Goal: Information Seeking & Learning: Learn about a topic

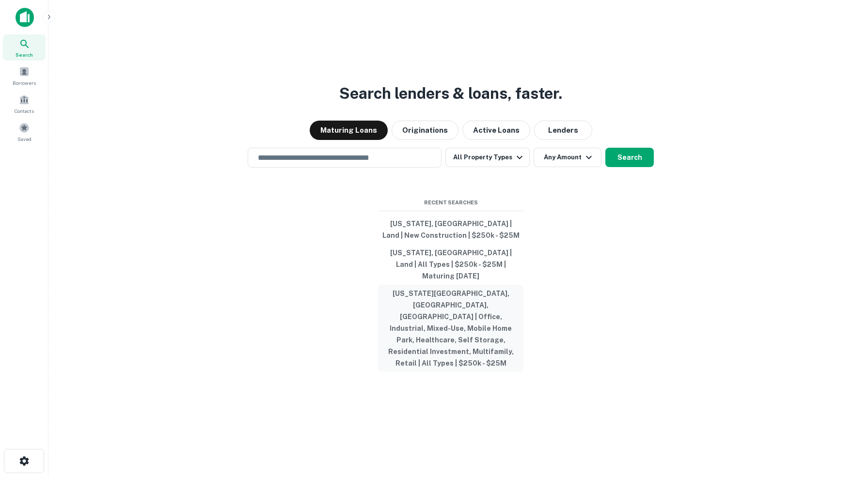
click at [443, 302] on button "[US_STATE][GEOGRAPHIC_DATA], [GEOGRAPHIC_DATA], [GEOGRAPHIC_DATA] | Office, Ind…" at bounding box center [450, 328] width 145 height 87
type input "**********"
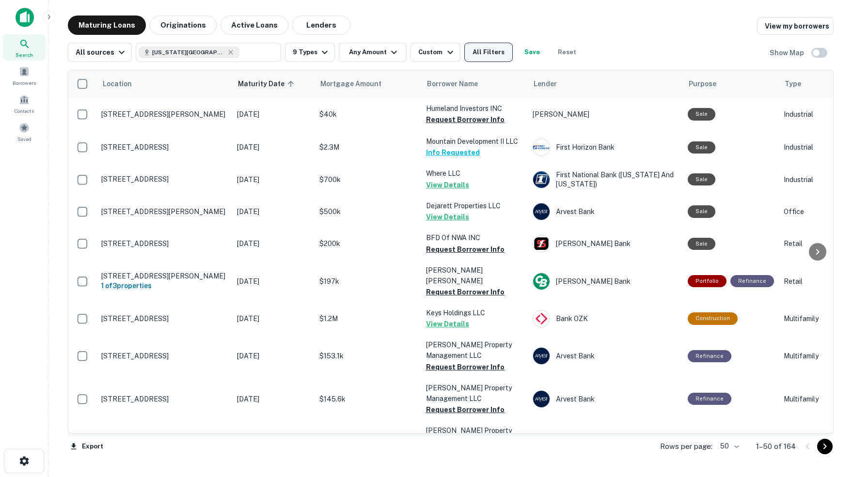
click at [495, 51] on button "All Filters" at bounding box center [488, 52] width 48 height 19
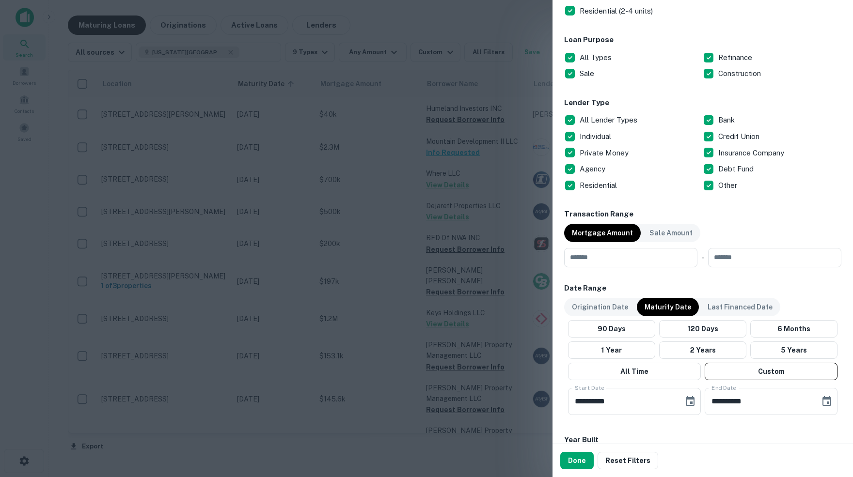
scroll to position [301, 0]
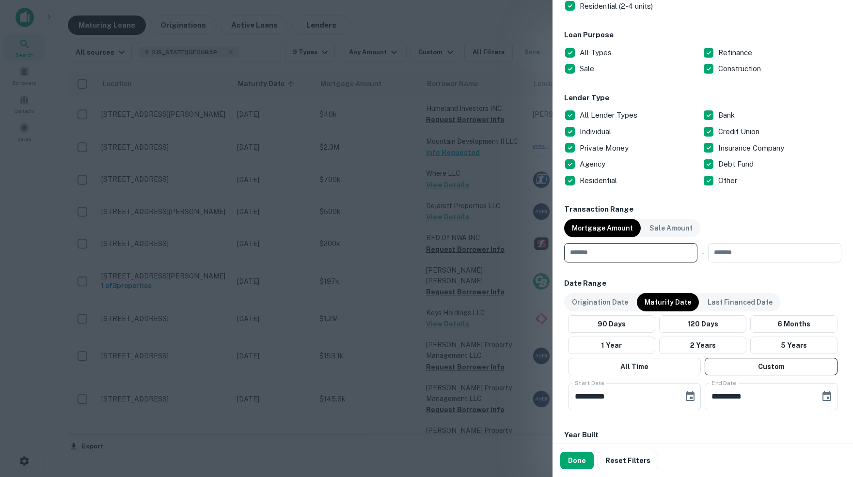
click at [613, 251] on input "number" at bounding box center [627, 252] width 127 height 19
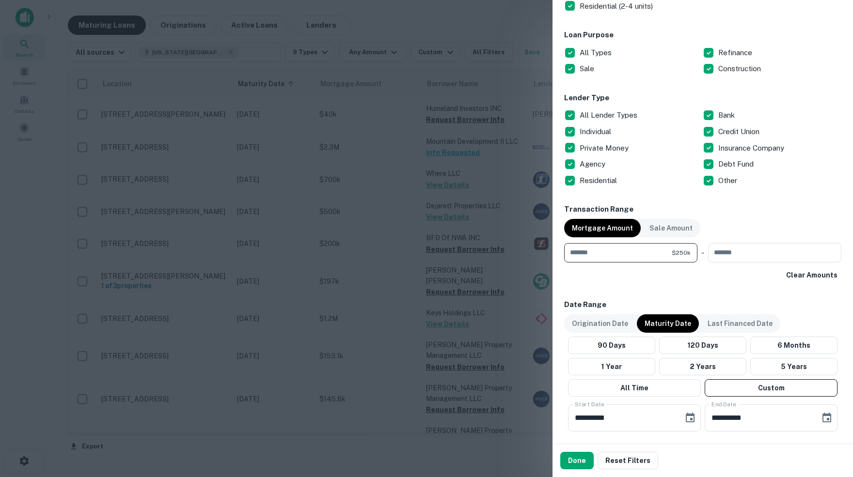
type input "******"
type input "********"
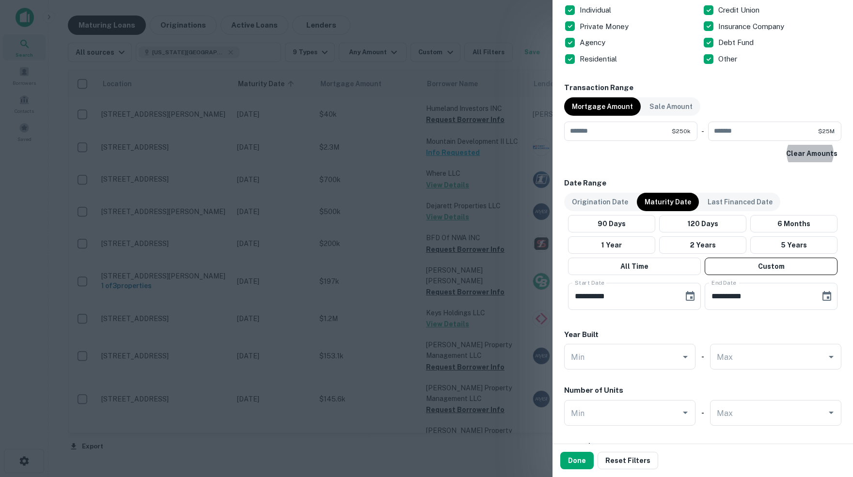
scroll to position [431, 0]
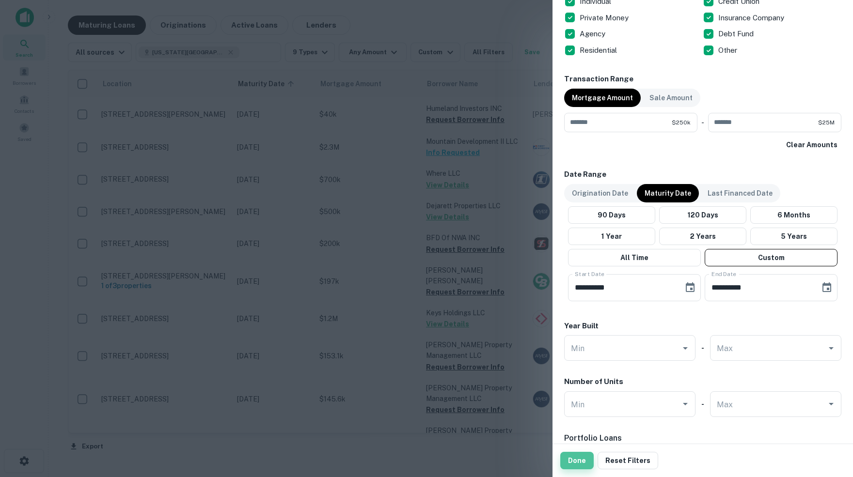
click at [584, 461] on button "Done" at bounding box center [576, 460] width 33 height 17
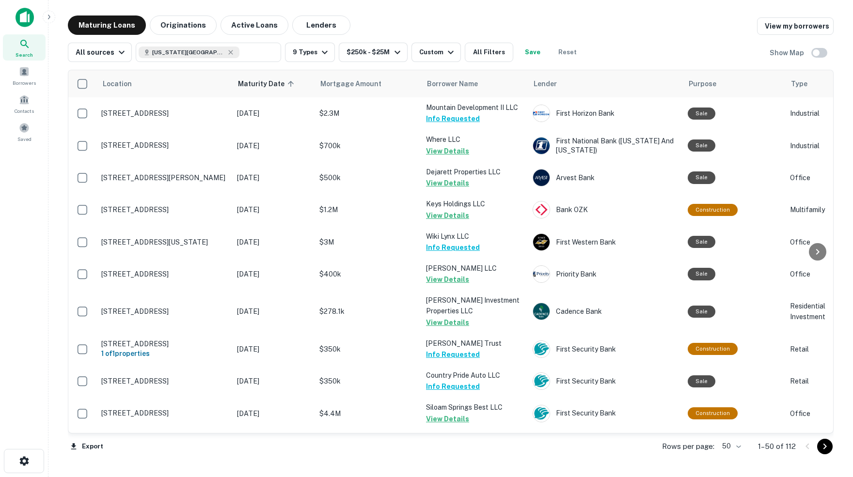
click at [732, 445] on body "Search Borrowers Contacts Saved Maturing Loans Originations Active Loans Lender…" at bounding box center [426, 238] width 853 height 477
click at [728, 456] on li "100" at bounding box center [728, 457] width 28 height 17
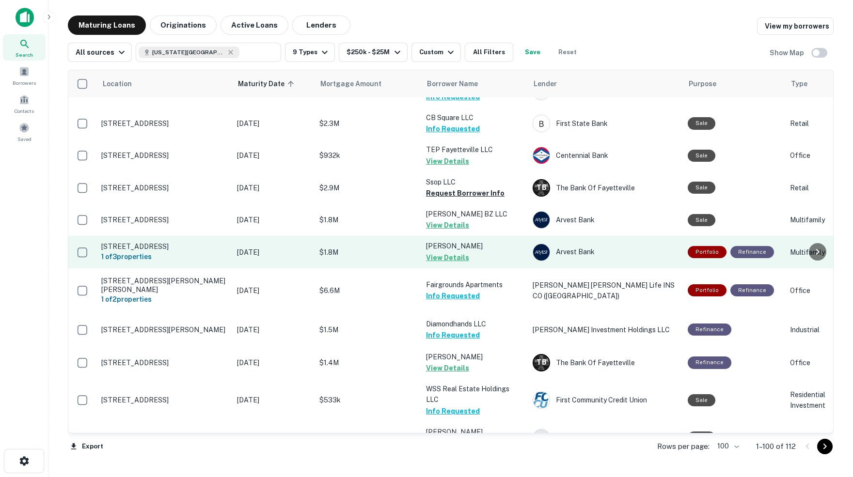
scroll to position [715, 0]
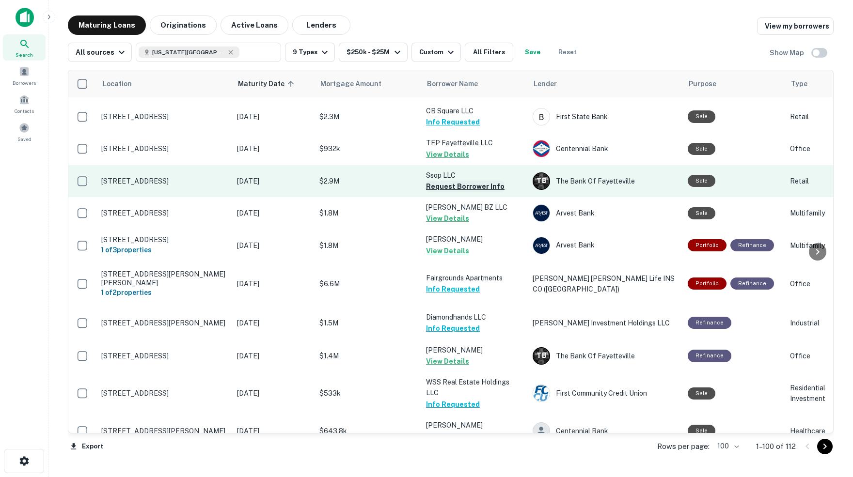
click at [445, 181] on button "Request Borrower Info" at bounding box center [465, 187] width 79 height 12
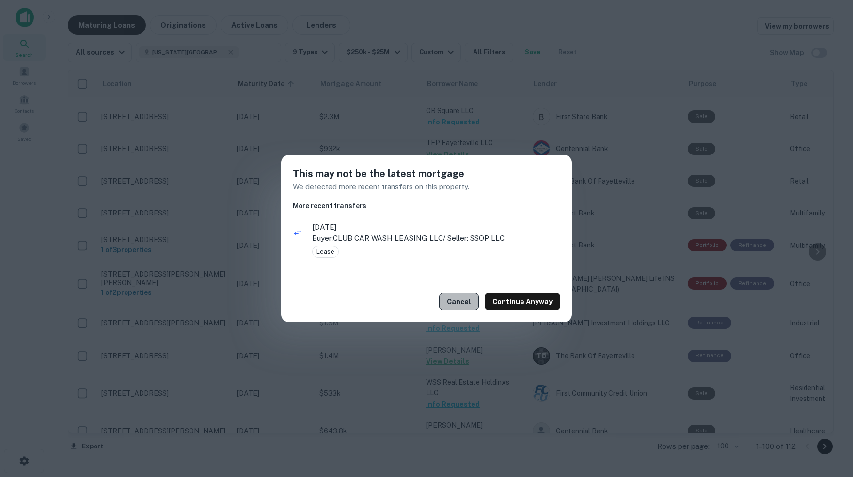
click at [460, 302] on button "Cancel" at bounding box center [459, 301] width 40 height 17
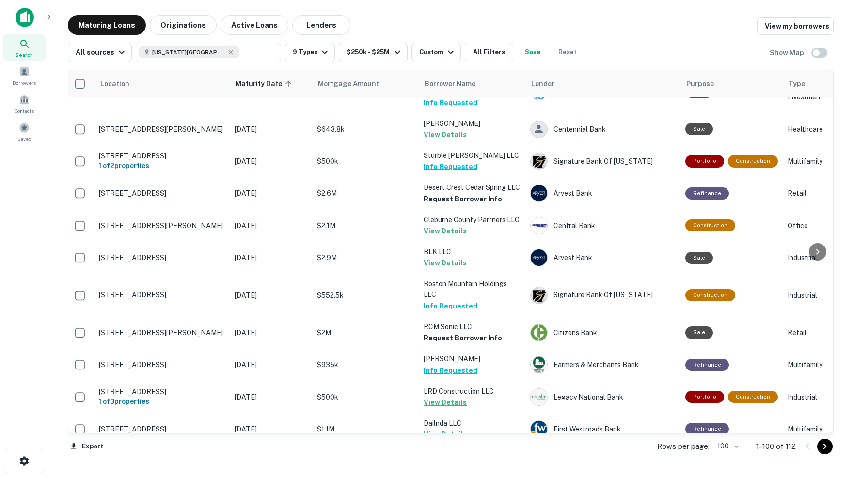
scroll to position [1018, 3]
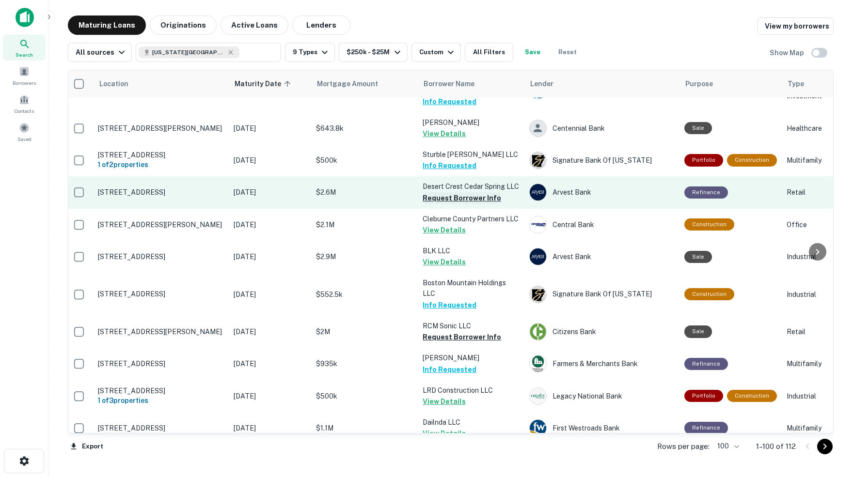
click at [437, 192] on button "Request Borrower Info" at bounding box center [462, 198] width 79 height 12
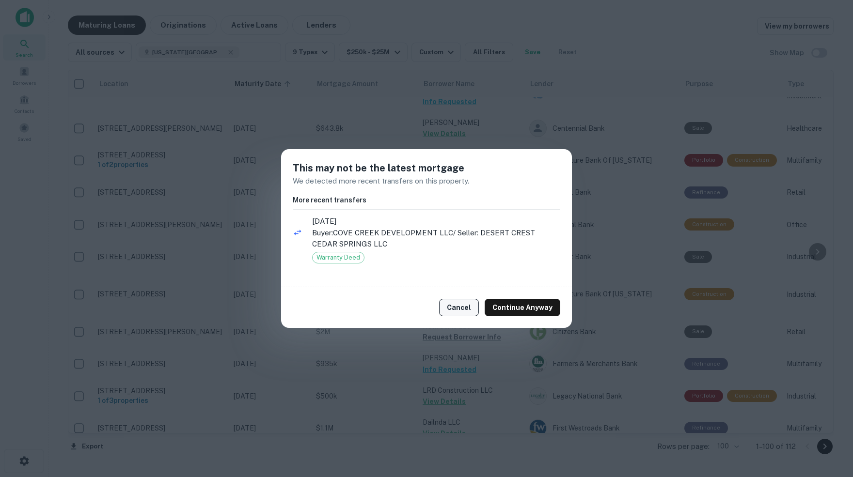
click at [467, 306] on button "Cancel" at bounding box center [459, 307] width 40 height 17
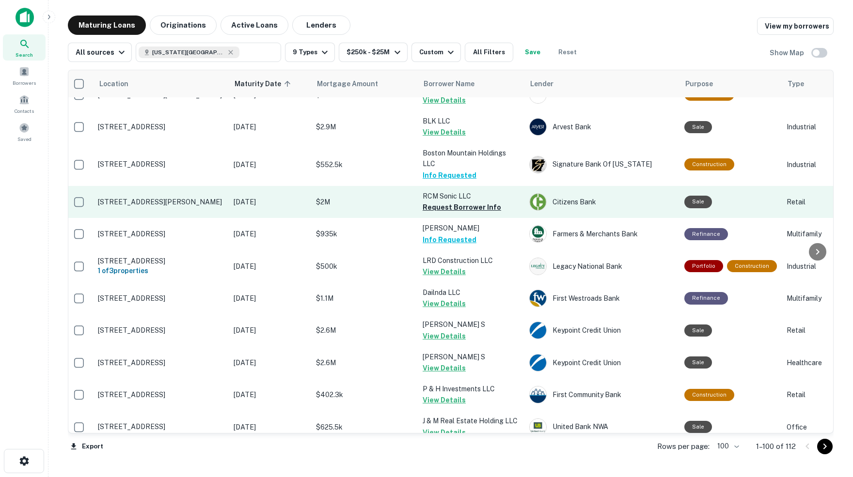
scroll to position [1148, 3]
click at [444, 201] on button "Request Borrower Info" at bounding box center [462, 207] width 79 height 12
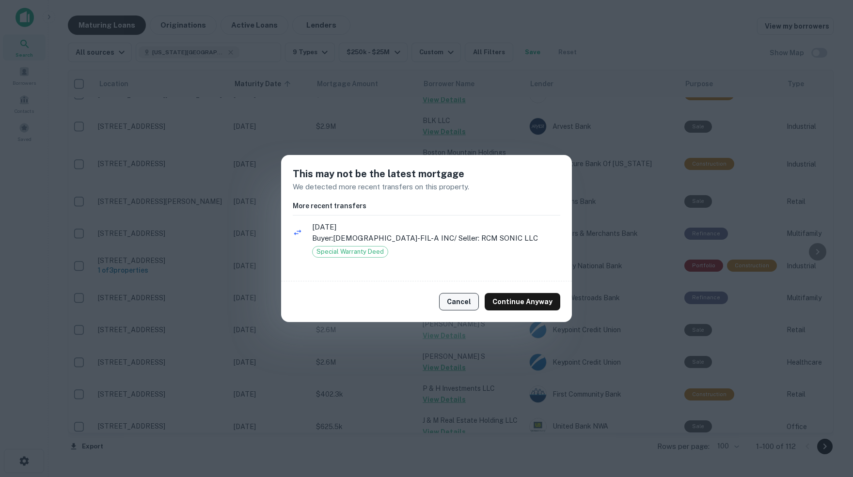
click at [469, 305] on button "Cancel" at bounding box center [459, 301] width 40 height 17
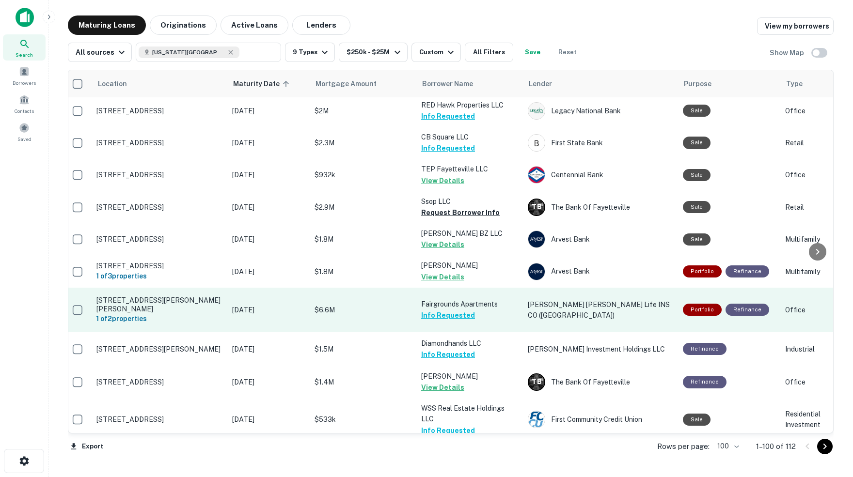
scroll to position [693, 5]
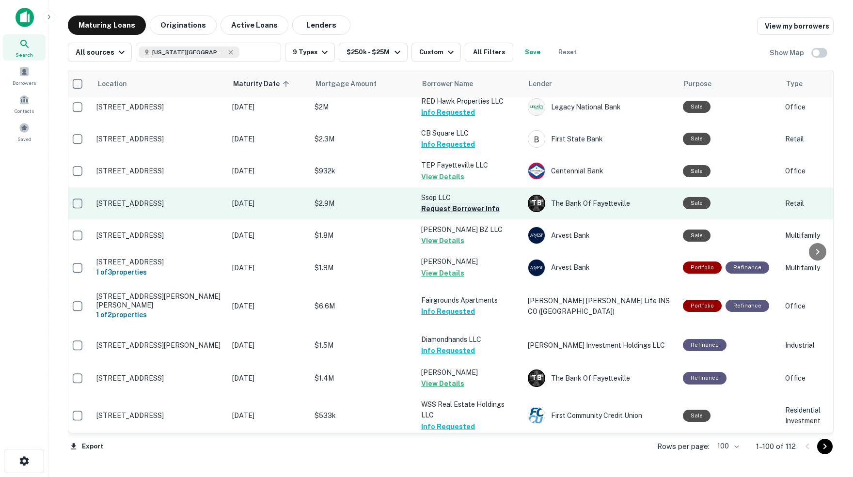
click at [462, 203] on button "Request Borrower Info" at bounding box center [460, 209] width 79 height 12
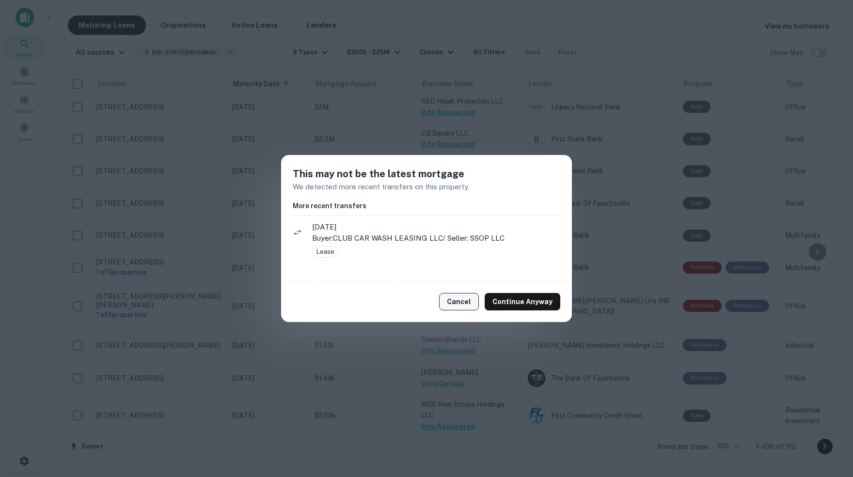
click at [466, 303] on button "Cancel" at bounding box center [459, 301] width 40 height 17
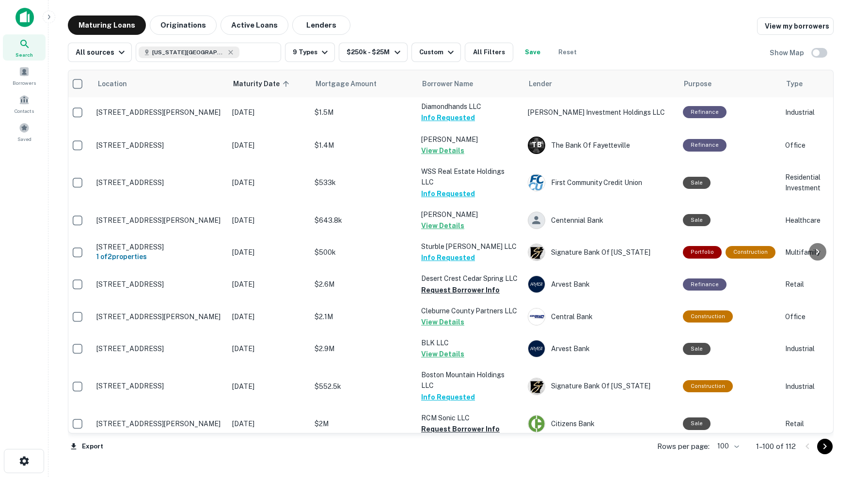
scroll to position [926, 5]
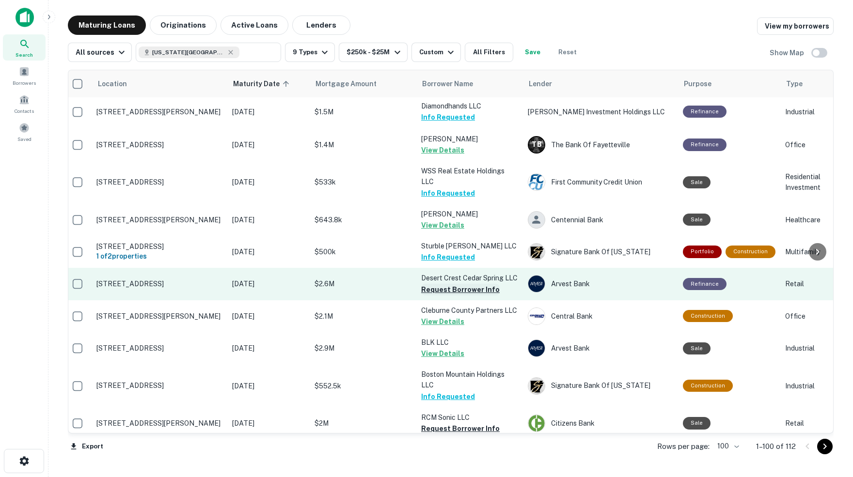
click at [454, 284] on button "Request Borrower Info" at bounding box center [460, 290] width 79 height 12
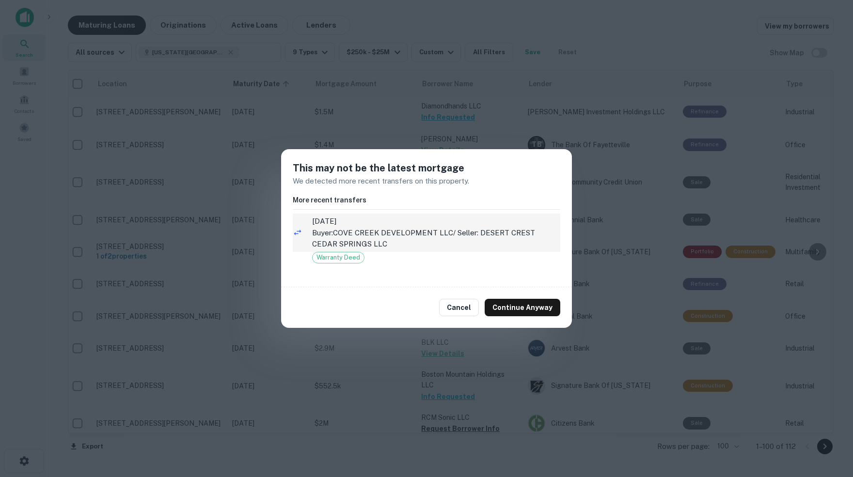
click at [366, 232] on p "Buyer: COVE CREEK DEVELOPMENT LLC / Seller: DESERT CREST CEDAR SPRINGS LLC" at bounding box center [436, 238] width 248 height 23
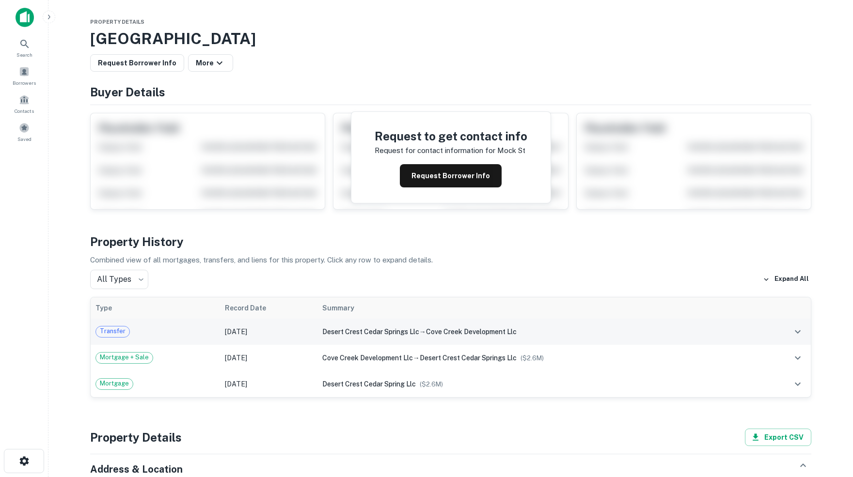
click at [795, 333] on icon "expand row" at bounding box center [798, 331] width 6 height 3
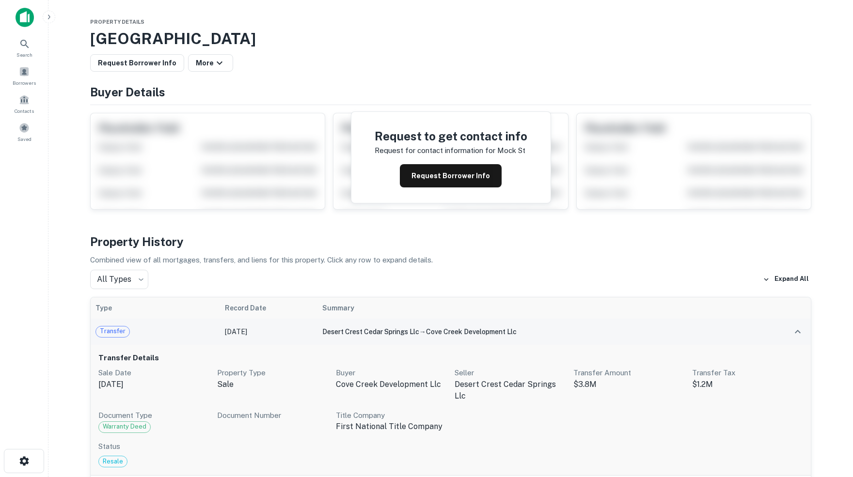
click at [447, 334] on span "cove creek development llc" at bounding box center [471, 332] width 91 height 8
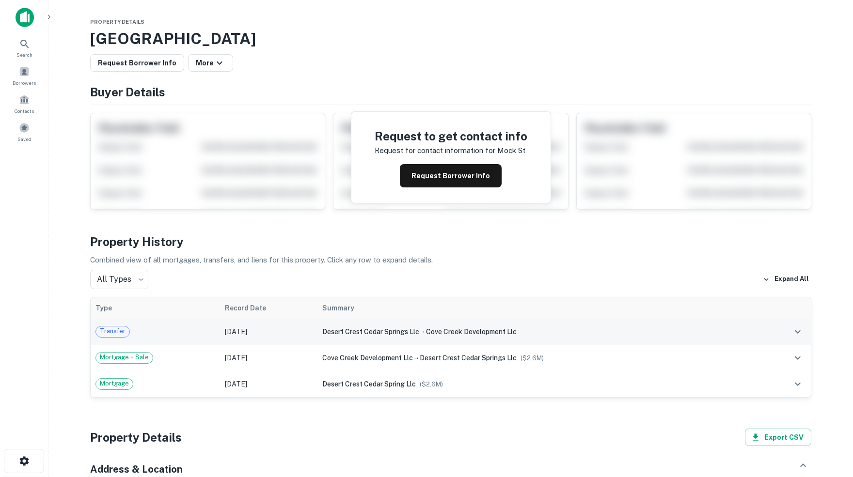
click at [447, 334] on span "cove creek development llc" at bounding box center [471, 332] width 91 height 8
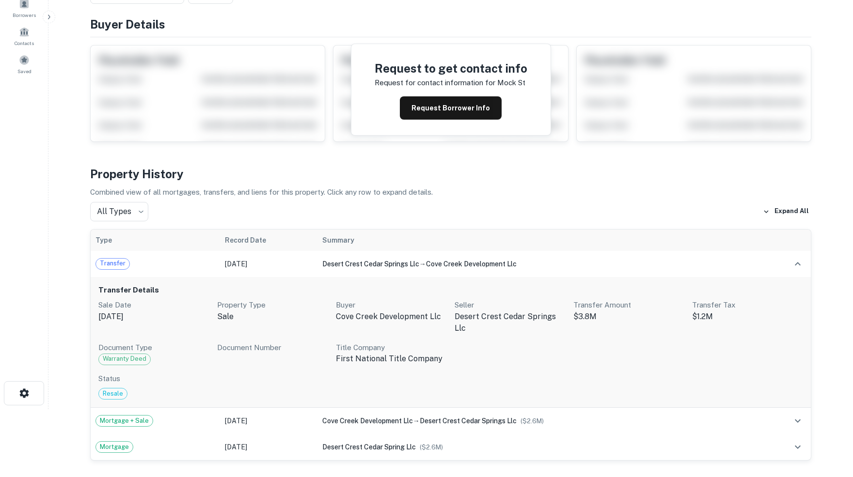
scroll to position [74, 0]
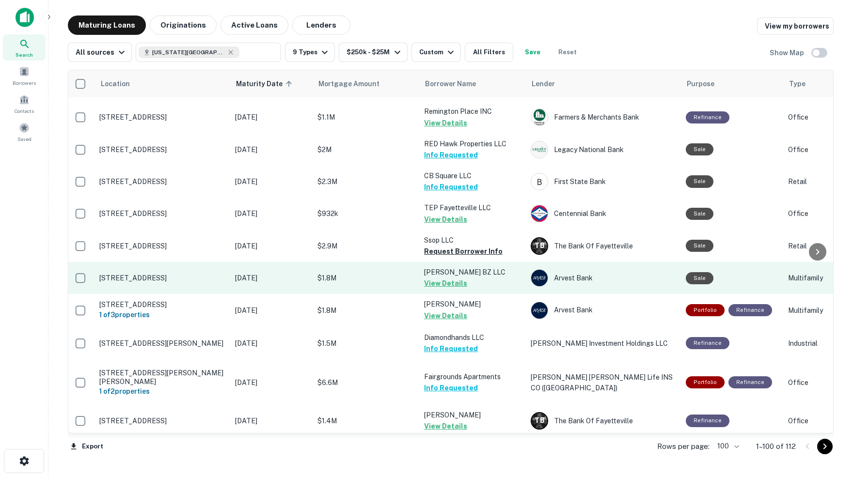
scroll to position [652, 2]
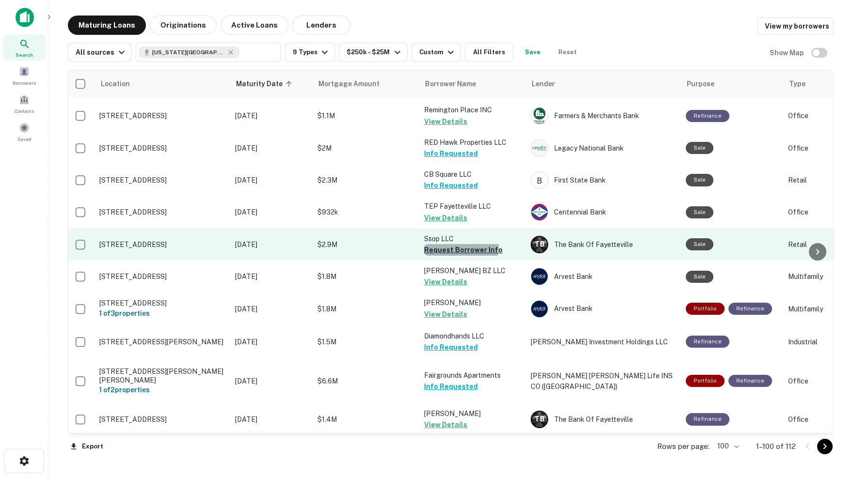
click at [457, 244] on button "Request Borrower Info" at bounding box center [463, 250] width 79 height 12
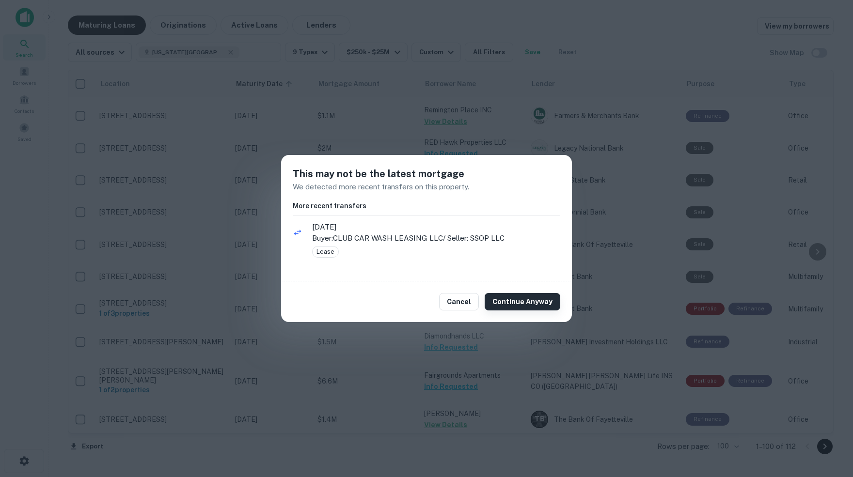
click at [516, 302] on button "Continue Anyway" at bounding box center [523, 301] width 76 height 17
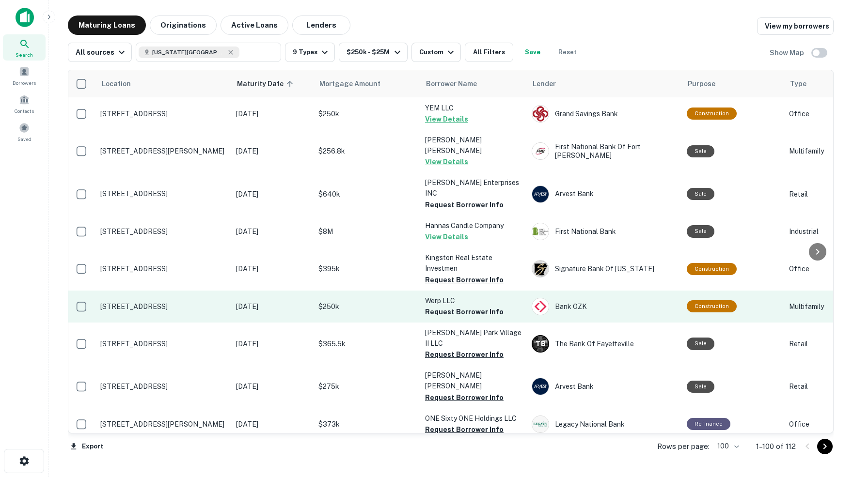
scroll to position [2247, 1]
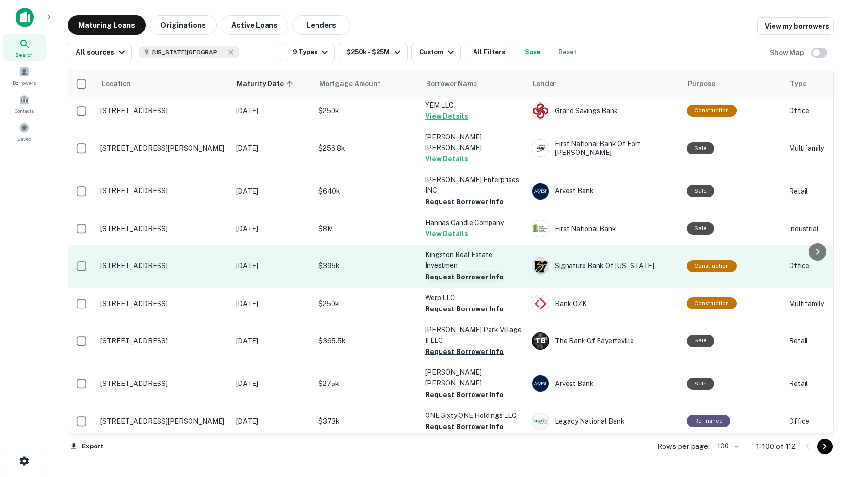
click at [461, 271] on button "Request Borrower Info" at bounding box center [464, 277] width 79 height 12
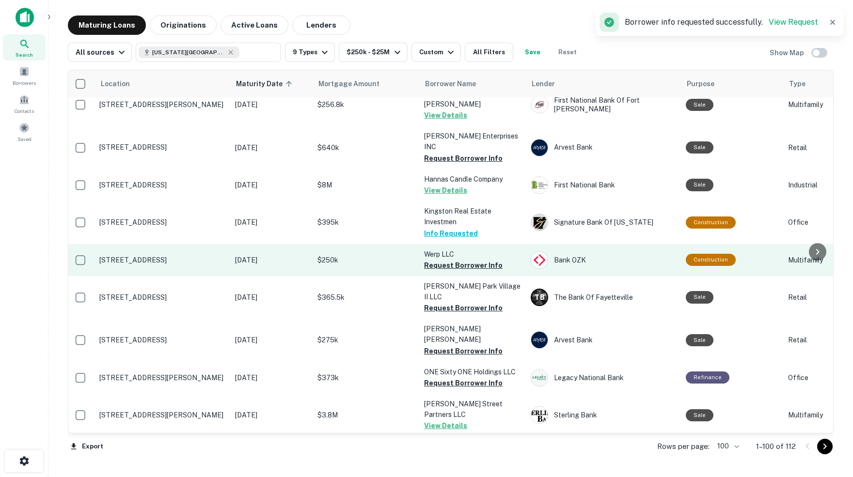
scroll to position [2292, 2]
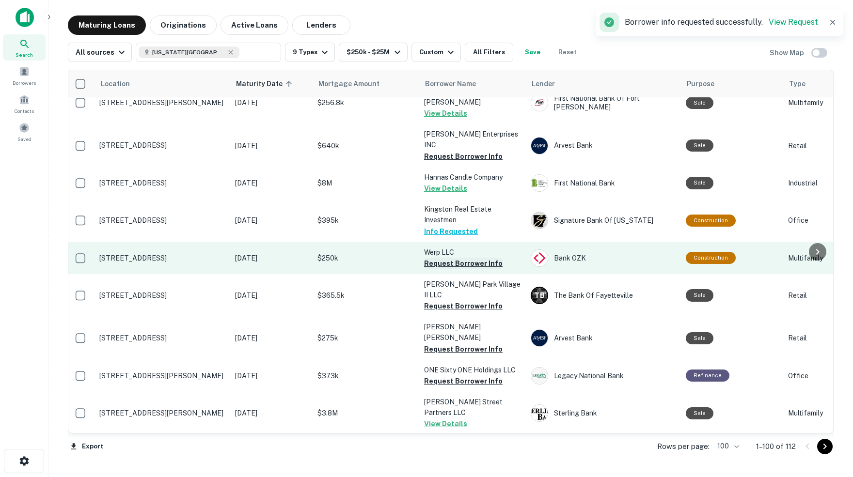
click at [446, 258] on button "Request Borrower Info" at bounding box center [463, 264] width 79 height 12
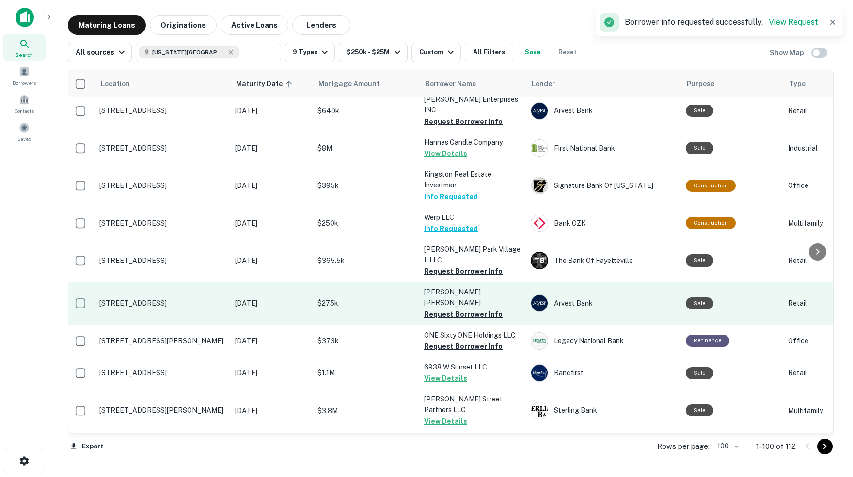
scroll to position [2331, 2]
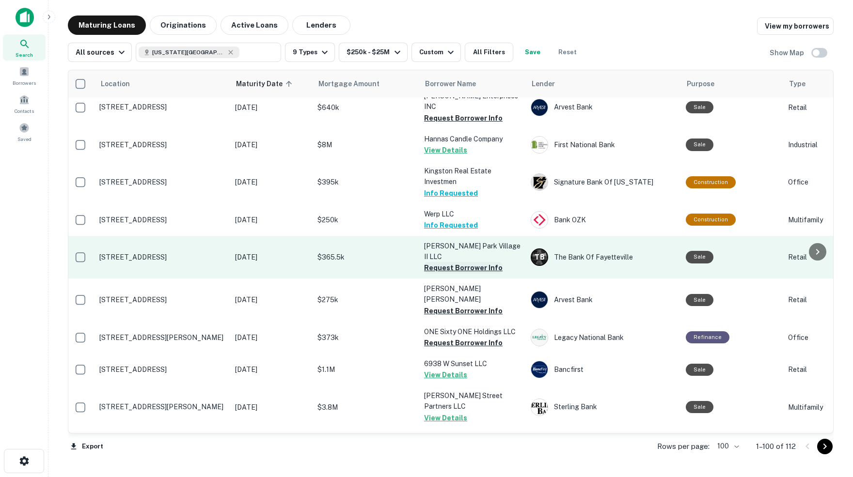
click at [450, 262] on button "Request Borrower Info" at bounding box center [463, 268] width 79 height 12
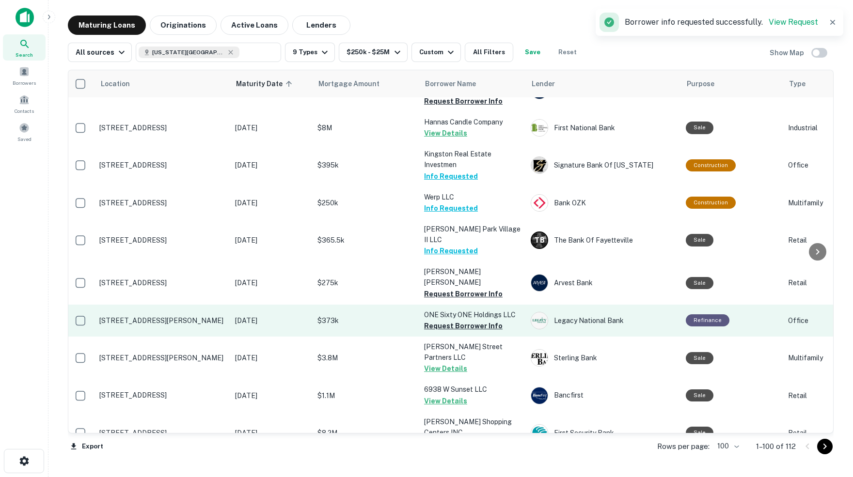
scroll to position [2361, 2]
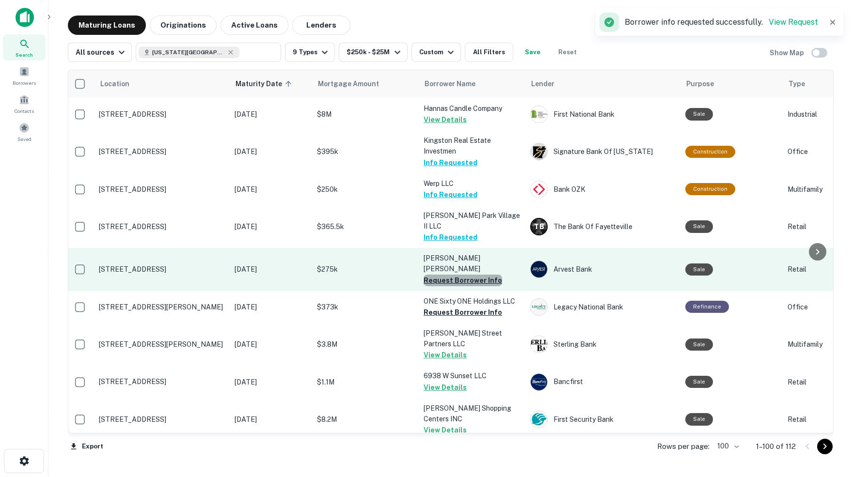
click at [463, 275] on button "Request Borrower Info" at bounding box center [463, 281] width 79 height 12
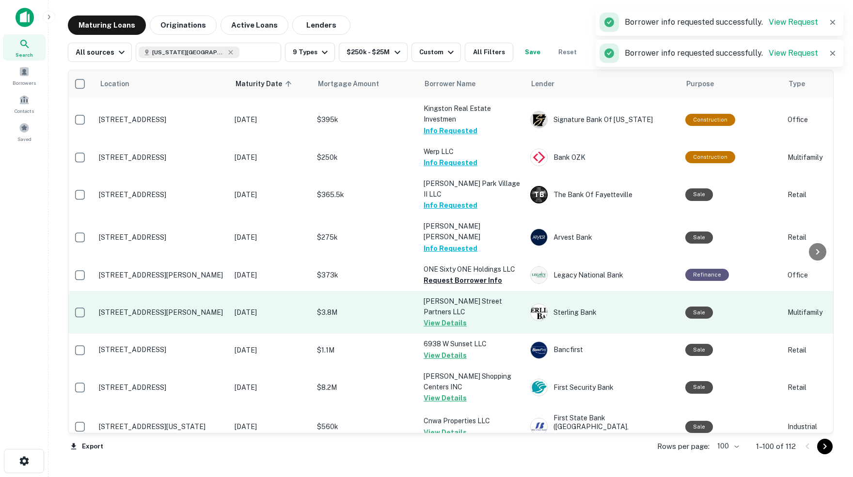
scroll to position [2397, 2]
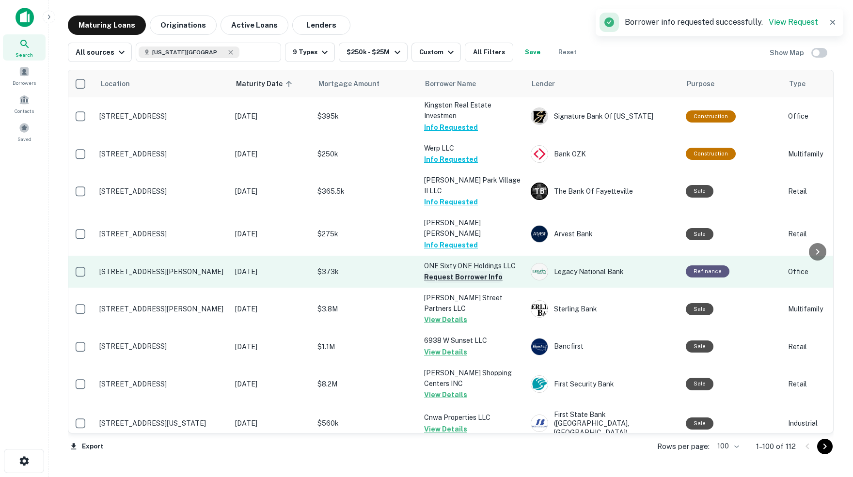
click at [445, 271] on button "Request Borrower Info" at bounding box center [463, 277] width 79 height 12
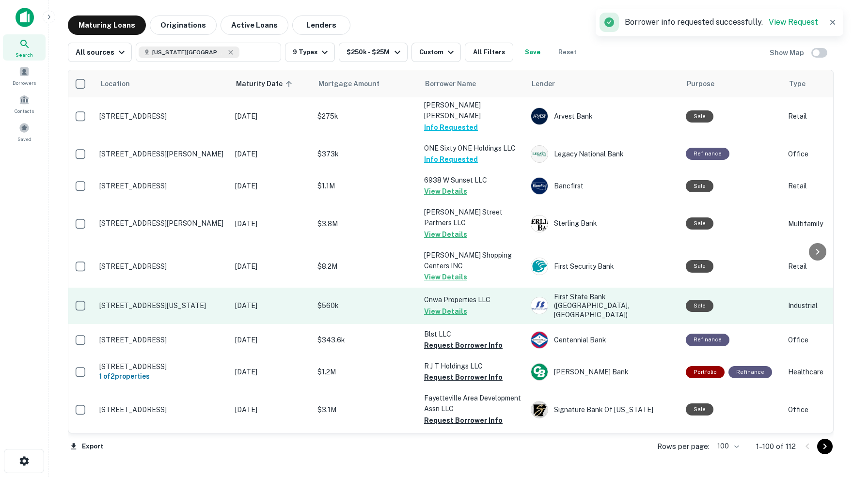
scroll to position [2517, 2]
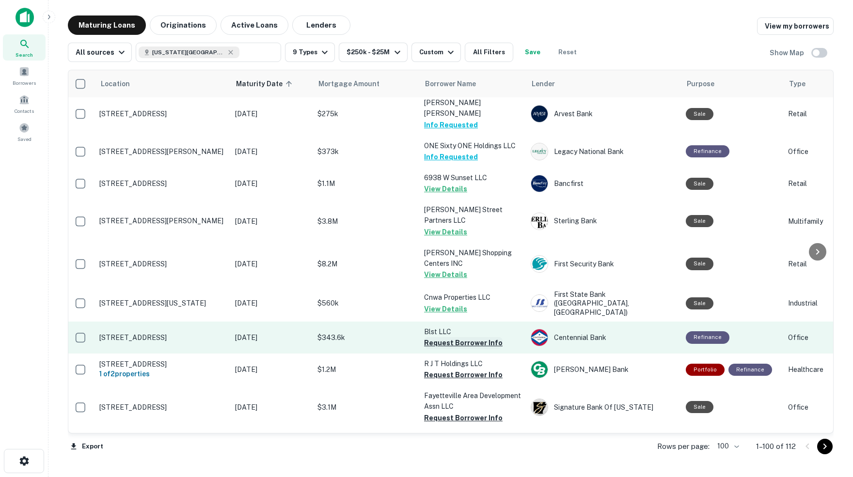
click at [440, 337] on button "Request Borrower Info" at bounding box center [463, 343] width 79 height 12
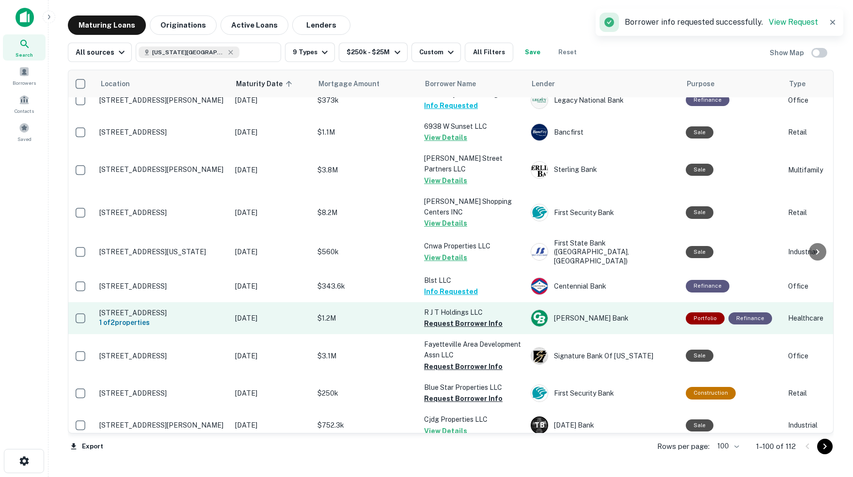
scroll to position [2569, 2]
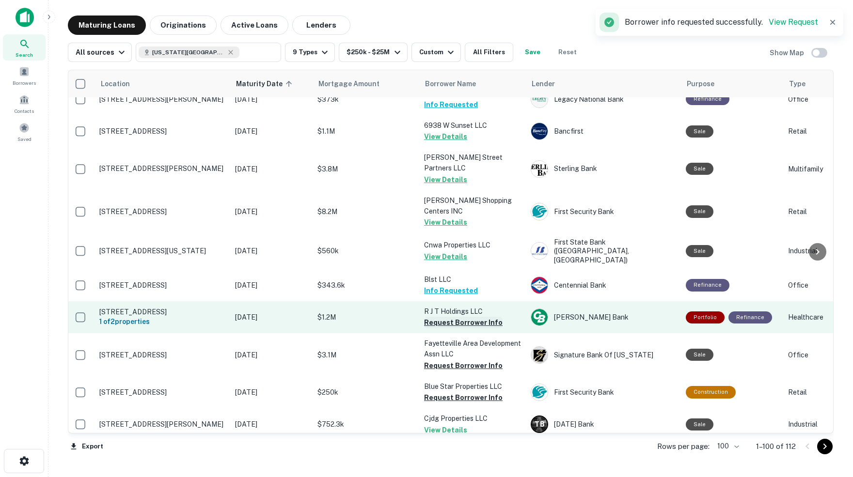
click at [443, 317] on button "Request Borrower Info" at bounding box center [463, 323] width 79 height 12
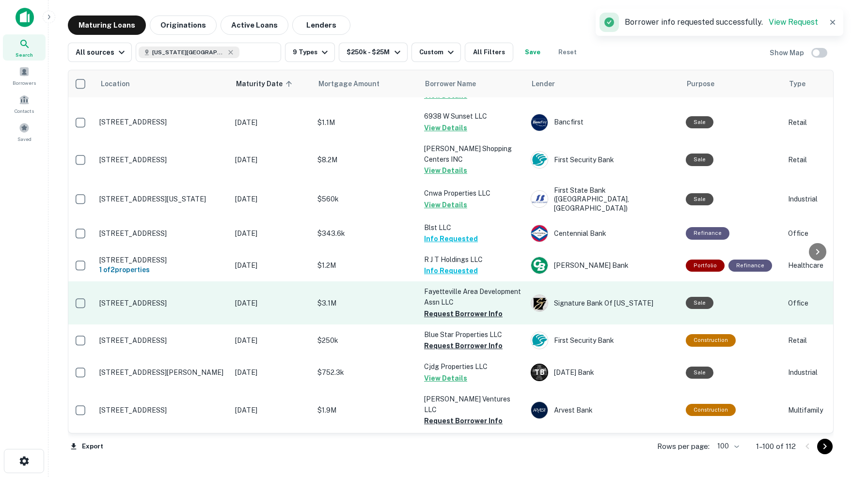
scroll to position [2624, 2]
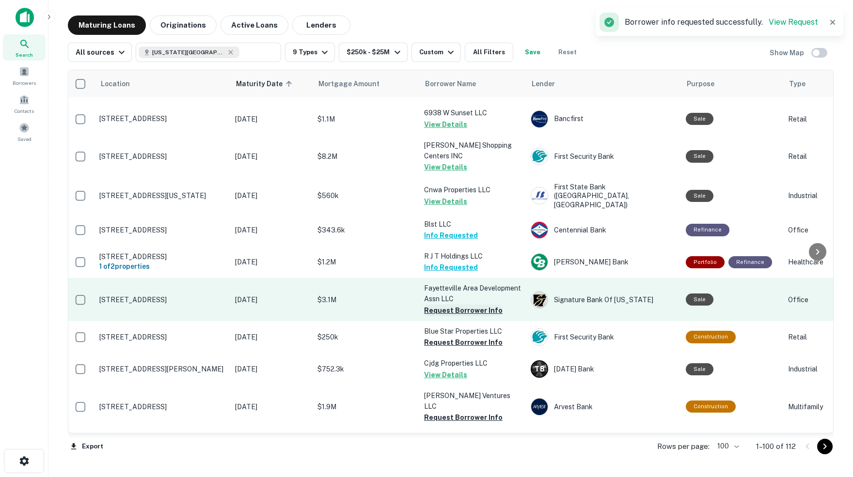
click at [436, 305] on button "Request Borrower Info" at bounding box center [463, 311] width 79 height 12
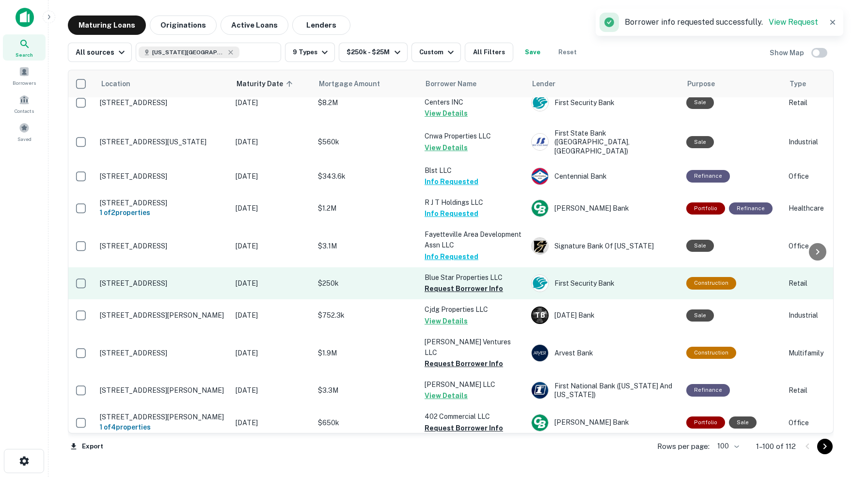
scroll to position [2678, 1]
click at [431, 283] on button "Request Borrower Info" at bounding box center [464, 289] width 79 height 12
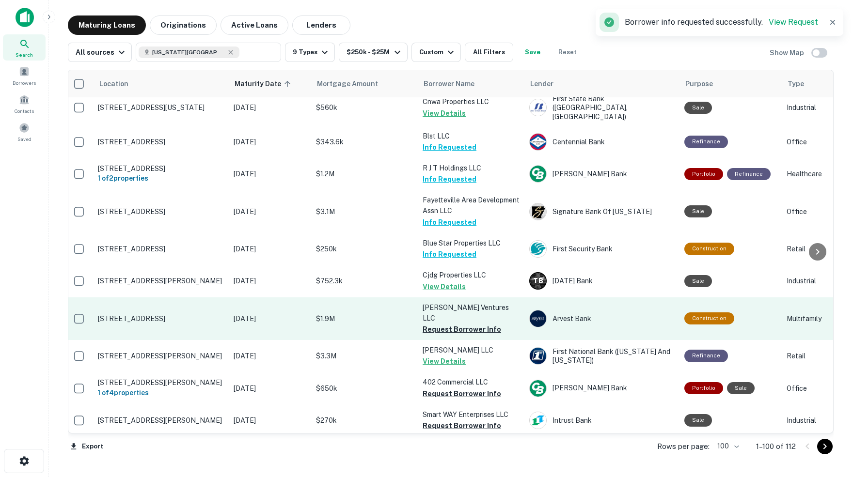
scroll to position [2713, 3]
click at [437, 323] on button "Request Borrower Info" at bounding box center [462, 329] width 79 height 12
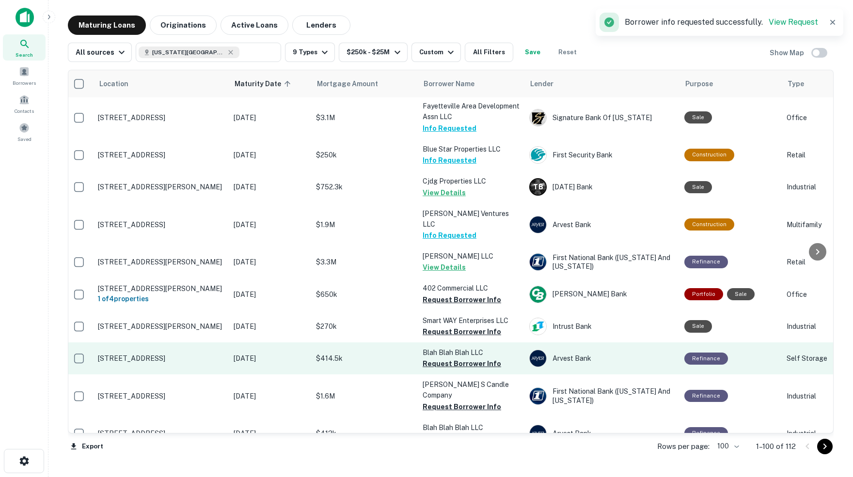
scroll to position [2809, 3]
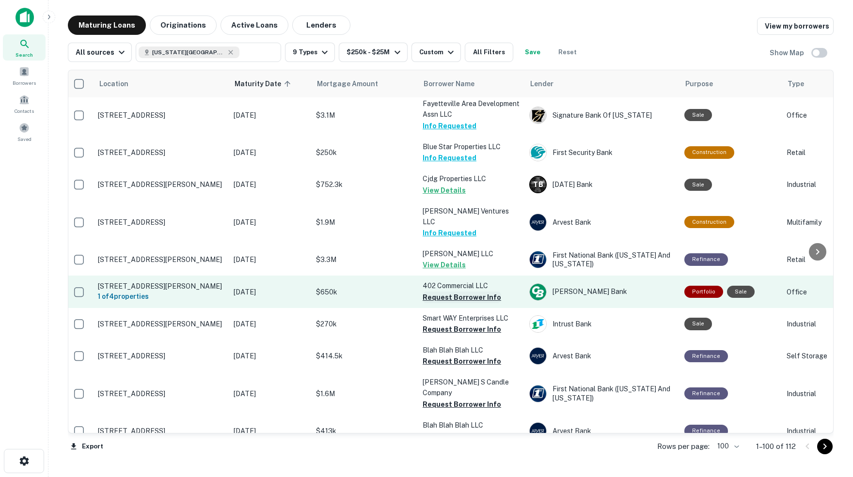
click at [435, 292] on button "Request Borrower Info" at bounding box center [462, 298] width 79 height 12
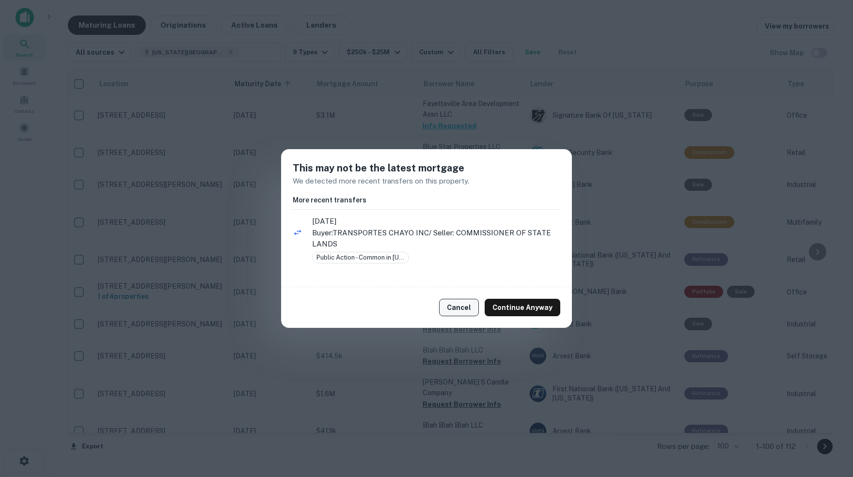
click at [461, 304] on button "Cancel" at bounding box center [459, 307] width 40 height 17
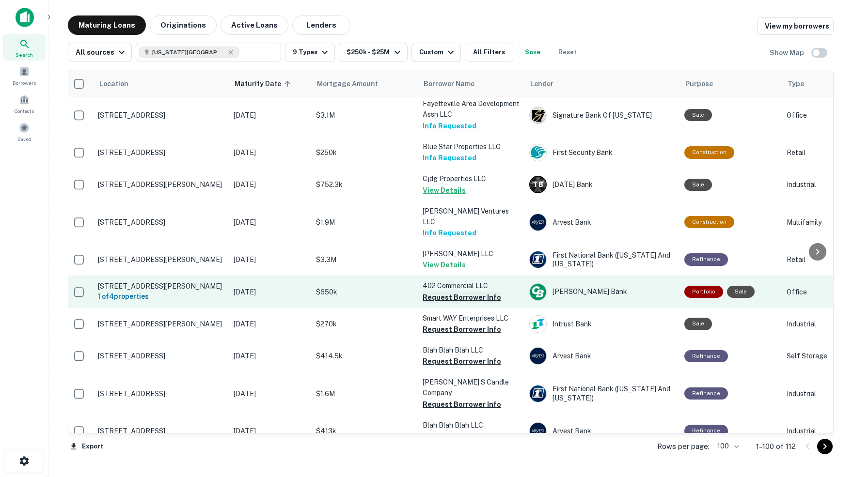
click at [450, 292] on button "Request Borrower Info" at bounding box center [462, 298] width 79 height 12
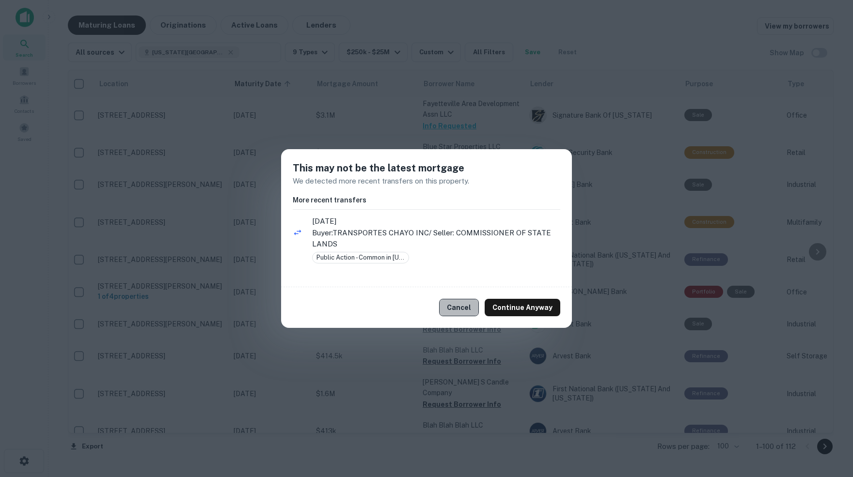
click at [467, 308] on button "Cancel" at bounding box center [459, 307] width 40 height 17
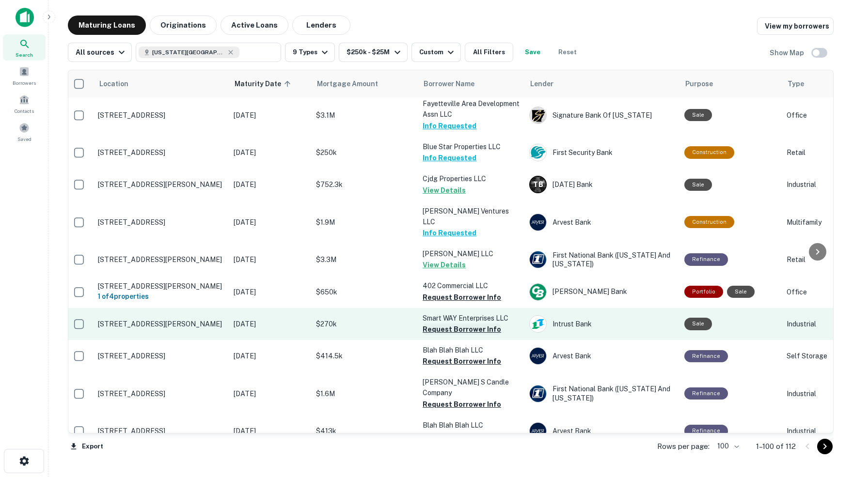
click at [435, 324] on button "Request Borrower Info" at bounding box center [462, 330] width 79 height 12
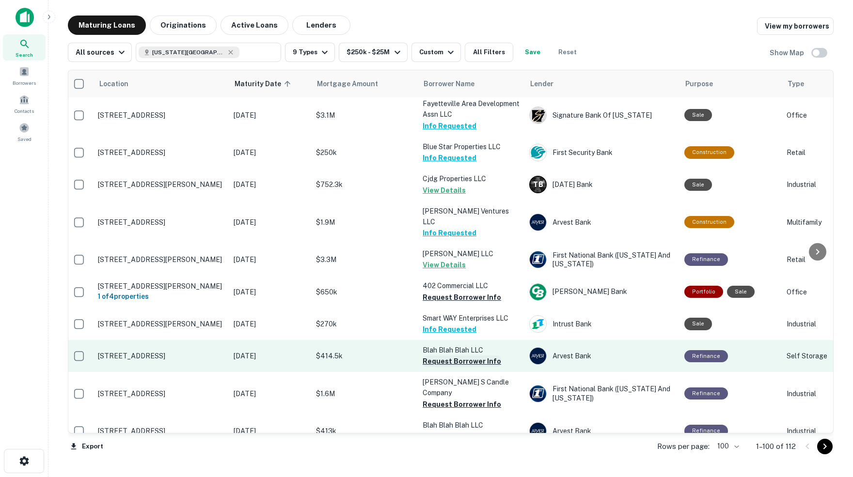
click at [447, 356] on button "Request Borrower Info" at bounding box center [462, 362] width 79 height 12
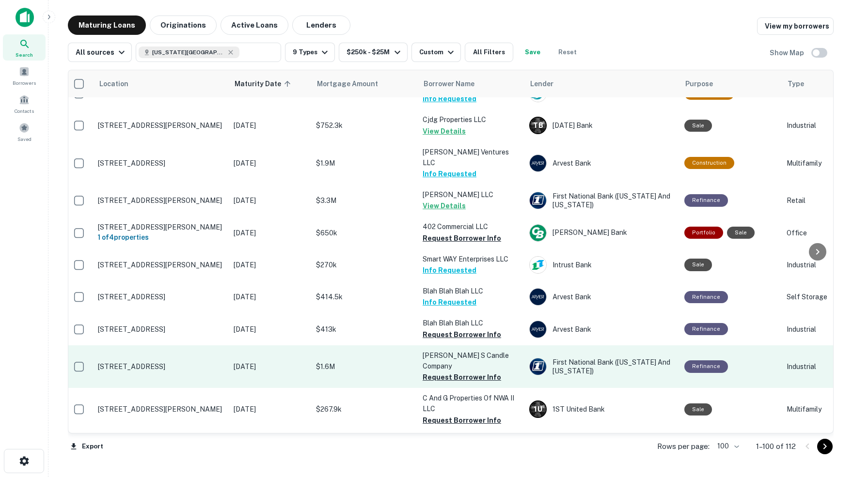
scroll to position [2871, 3]
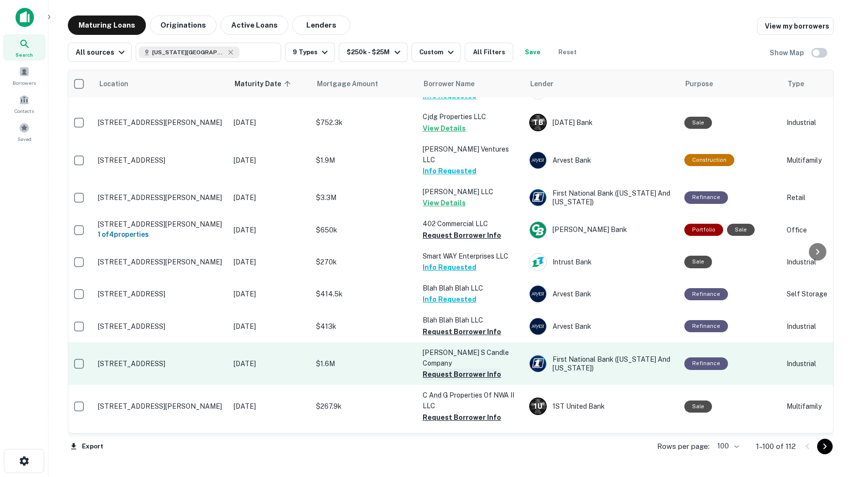
click at [467, 369] on button "Request Borrower Info" at bounding box center [462, 375] width 79 height 12
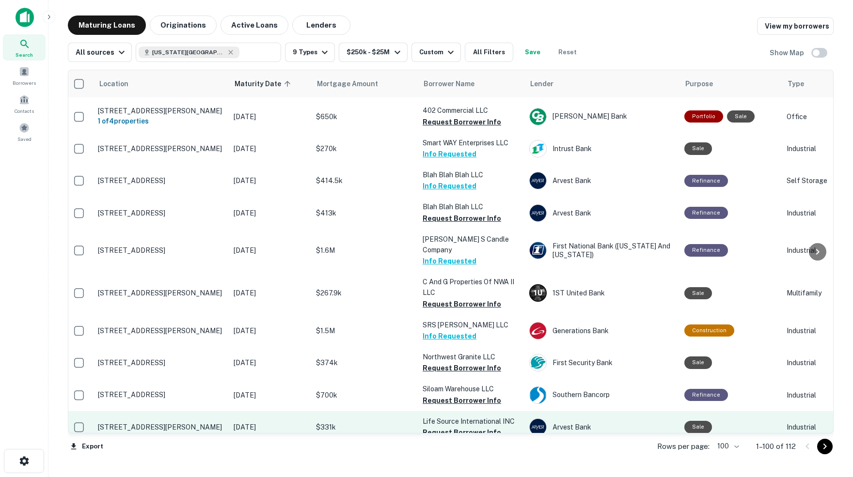
scroll to position [2984, 3]
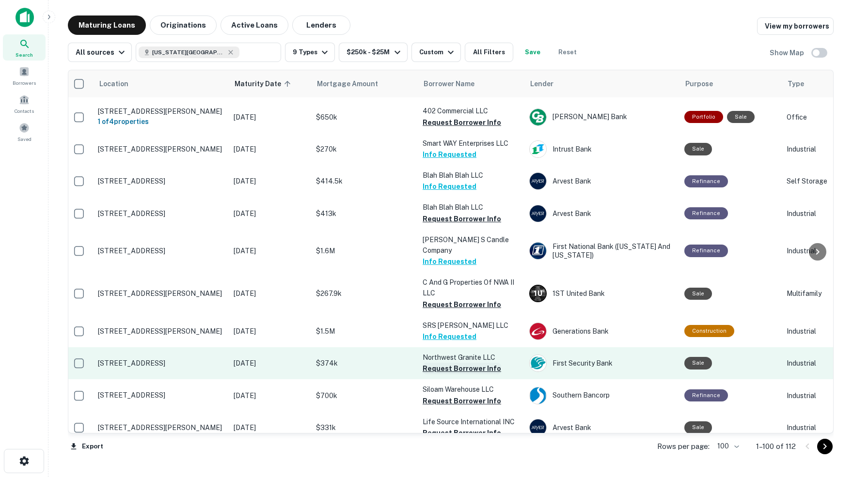
click at [442, 363] on button "Request Borrower Info" at bounding box center [462, 369] width 79 height 12
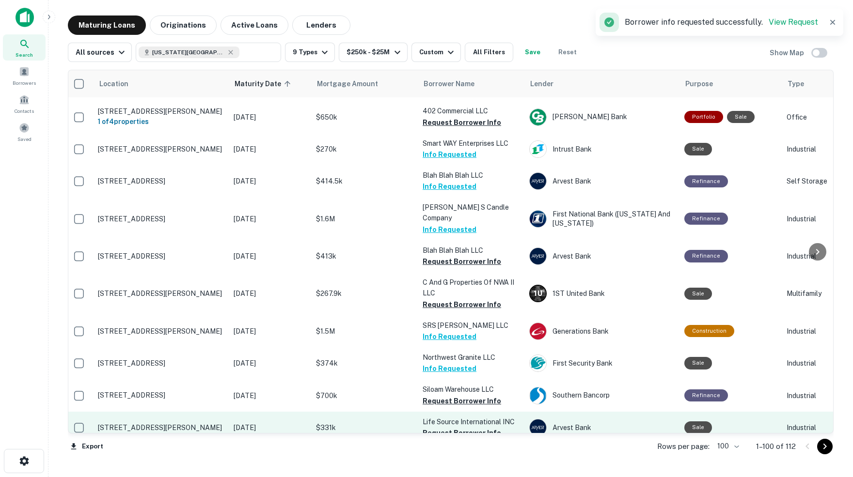
scroll to position [0, 0]
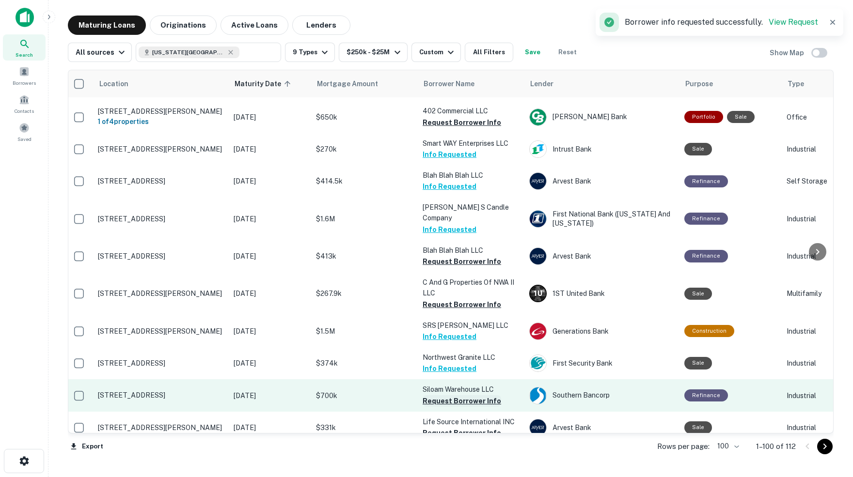
click at [445, 396] on button "Request Borrower Info" at bounding box center [462, 402] width 79 height 12
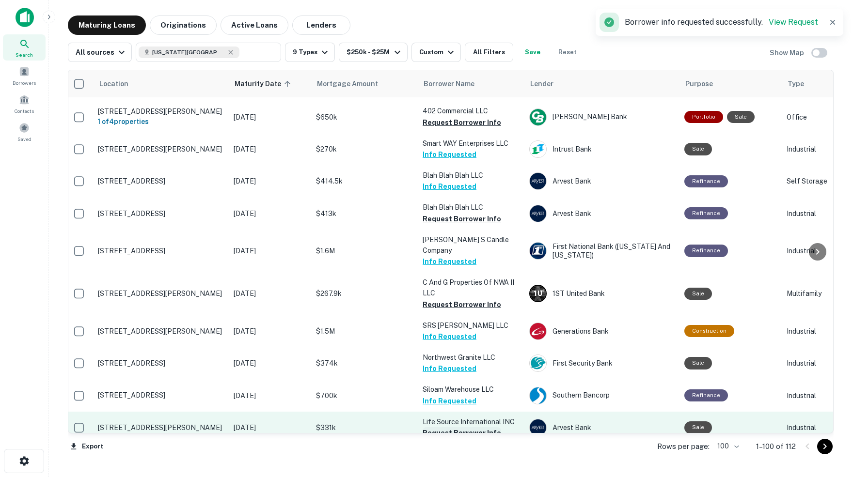
click at [435, 428] on button "Request Borrower Info" at bounding box center [462, 434] width 79 height 12
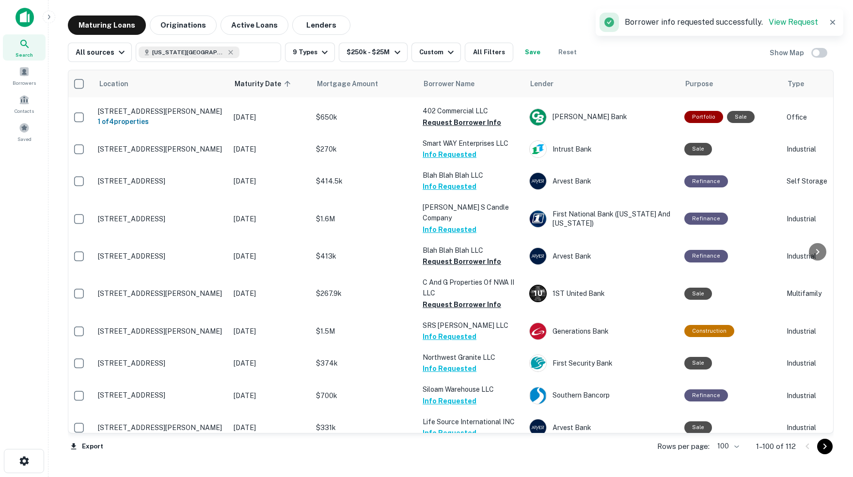
click at [447, 460] on button "Request Borrower Info" at bounding box center [462, 466] width 79 height 12
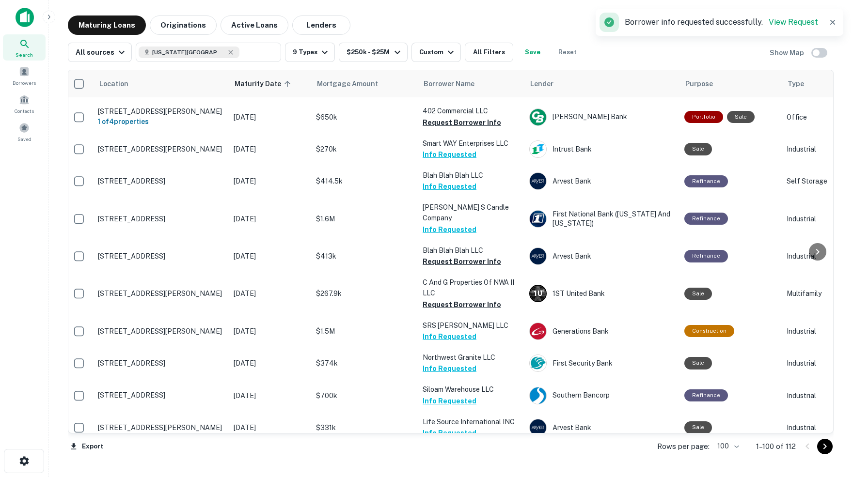
click at [826, 445] on icon "Go to next page" at bounding box center [825, 447] width 12 height 12
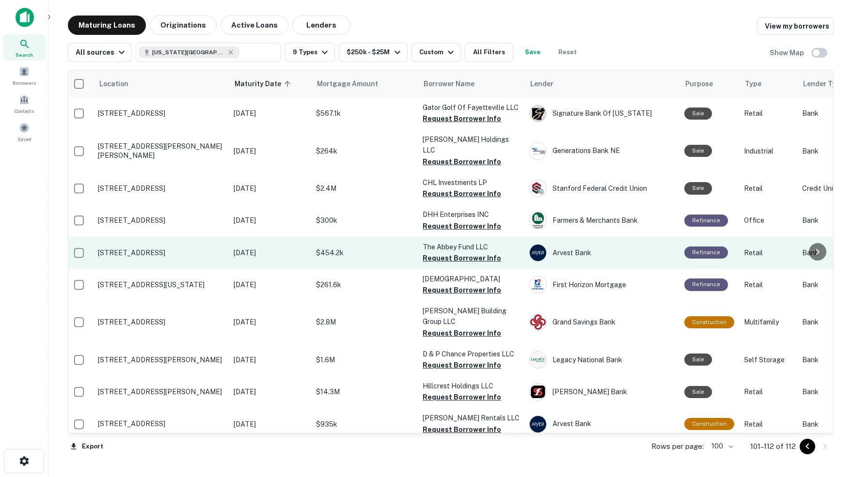
scroll to position [0, 3]
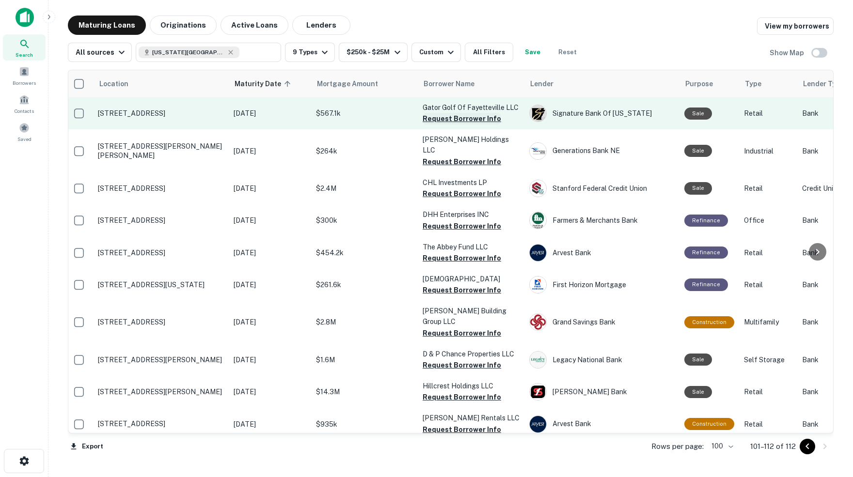
click at [447, 117] on button "Request Borrower Info" at bounding box center [462, 119] width 79 height 12
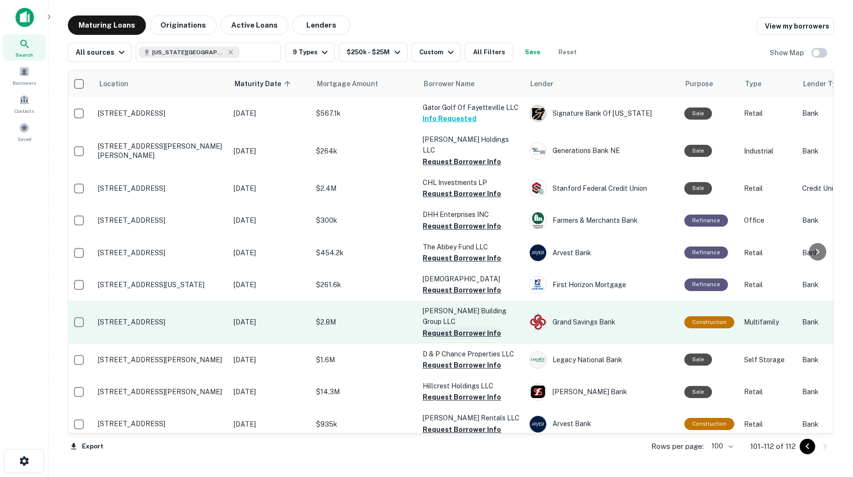
click at [445, 328] on button "Request Borrower Info" at bounding box center [462, 334] width 79 height 12
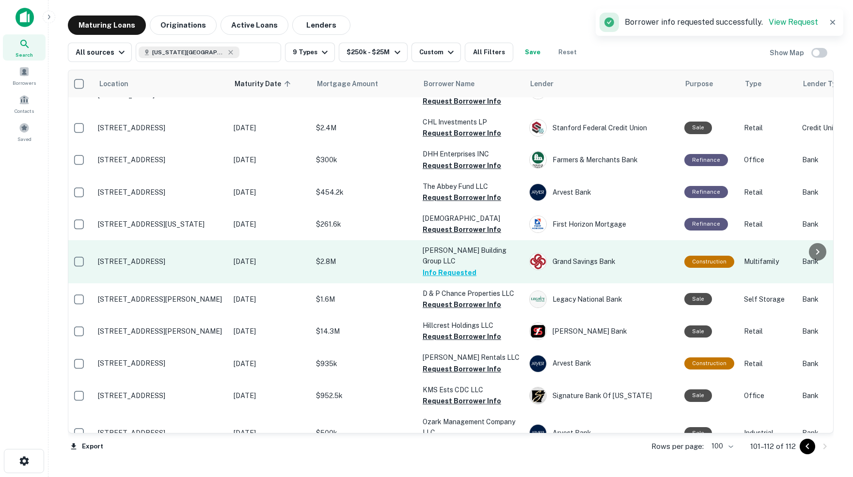
scroll to position [0, 0]
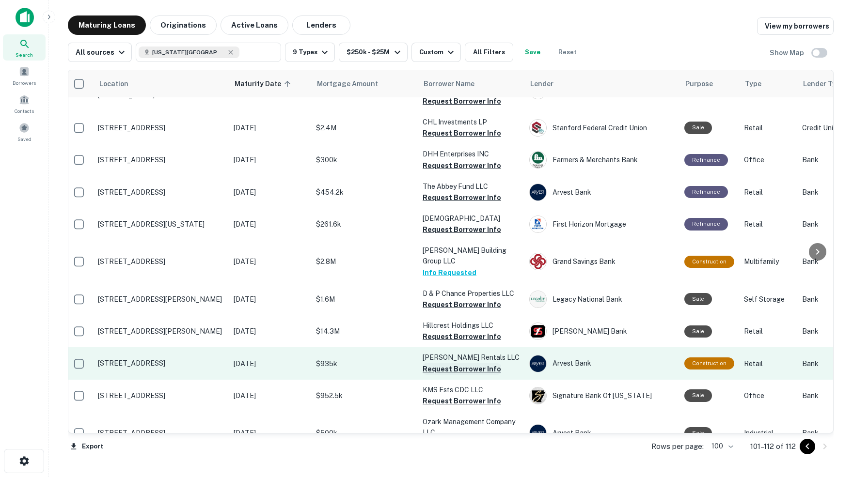
click at [440, 364] on button "Request Borrower Info" at bounding box center [462, 370] width 79 height 12
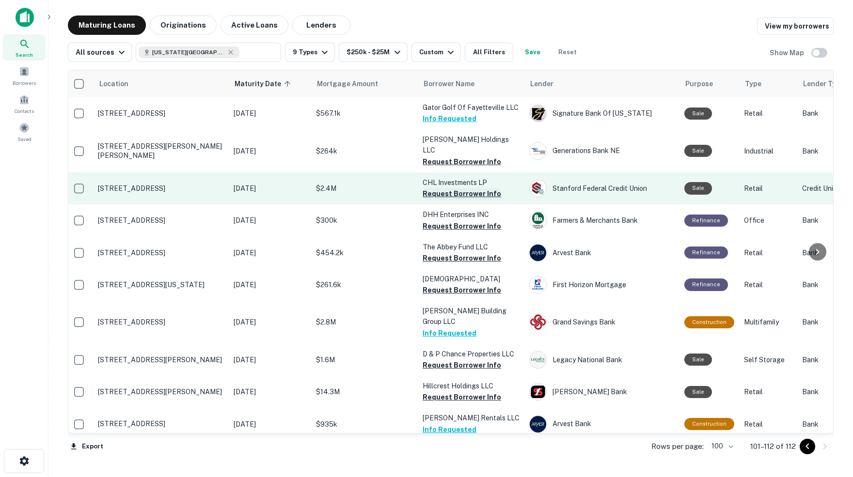
click at [435, 188] on button "Request Borrower Info" at bounding box center [462, 194] width 79 height 12
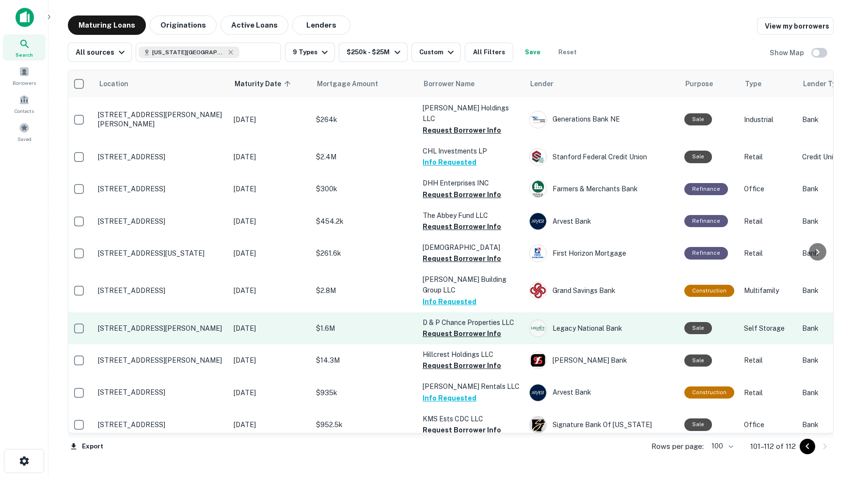
scroll to position [34, 3]
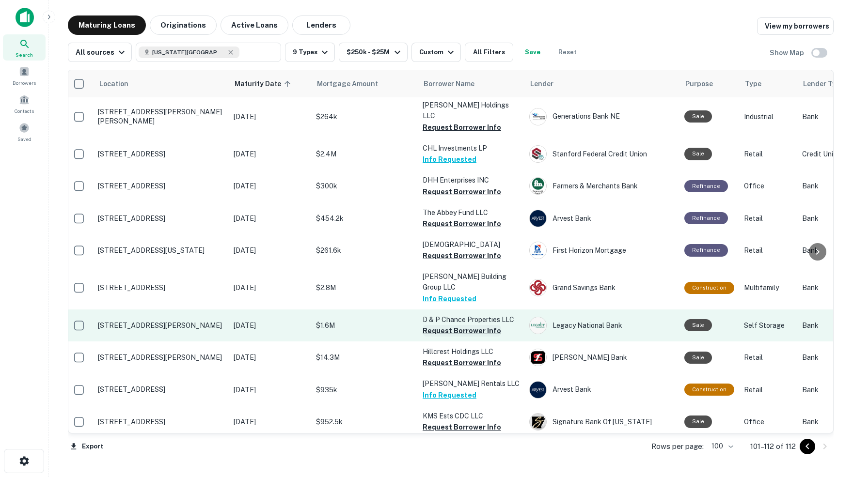
click at [445, 325] on button "Request Borrower Info" at bounding box center [462, 331] width 79 height 12
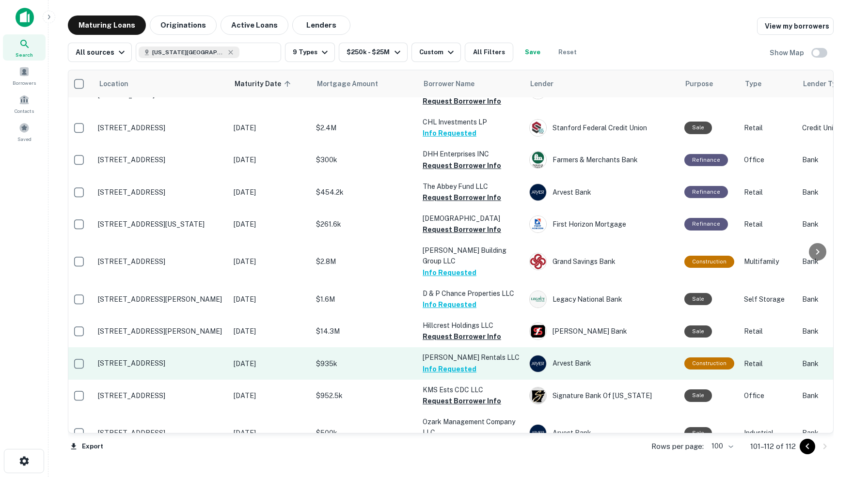
scroll to position [0, 0]
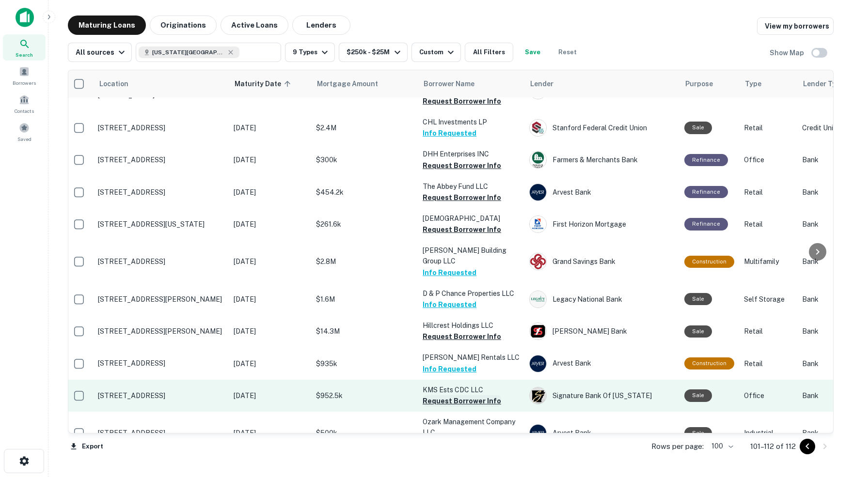
click at [454, 396] on button "Request Borrower Info" at bounding box center [462, 402] width 79 height 12
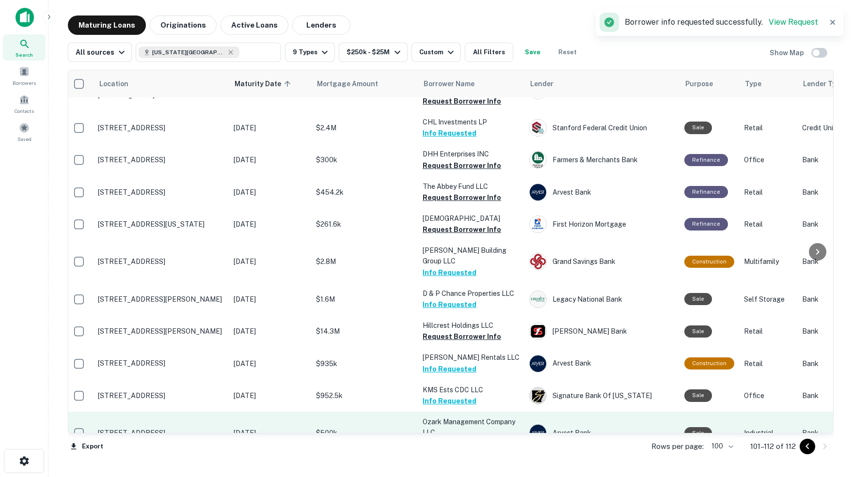
click at [457, 439] on button "Request Borrower Info" at bounding box center [462, 445] width 79 height 12
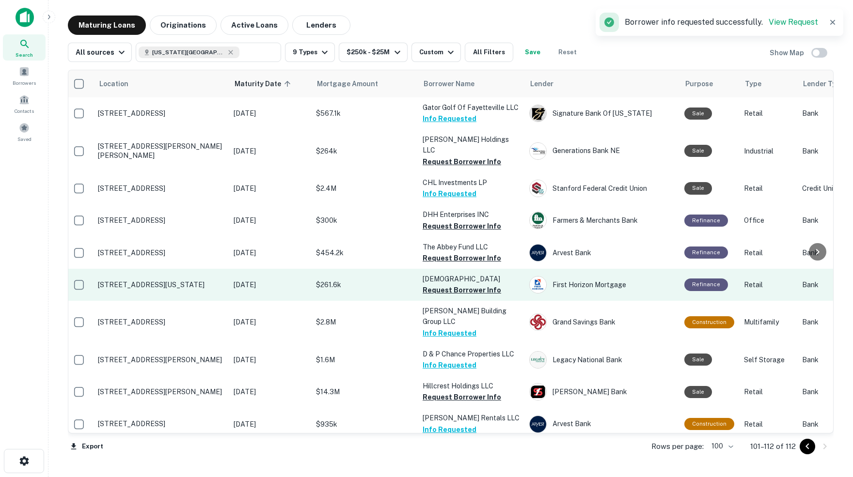
scroll to position [0, 3]
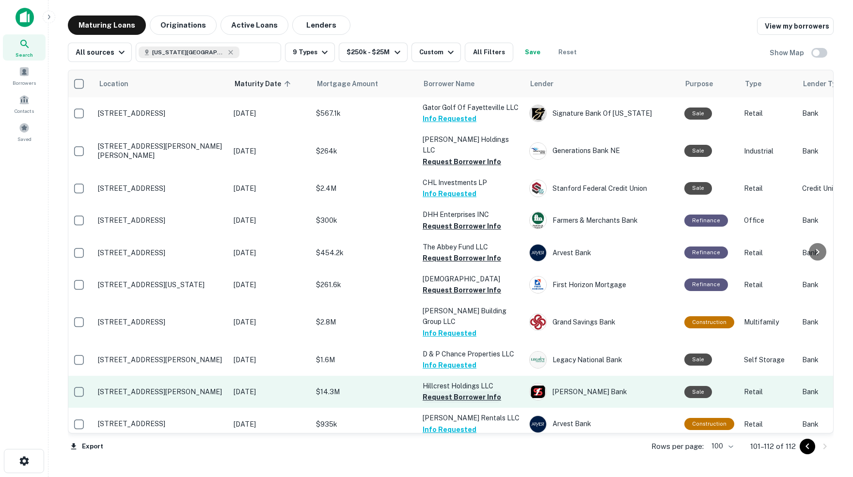
click at [461, 392] on button "Request Borrower Info" at bounding box center [462, 398] width 79 height 12
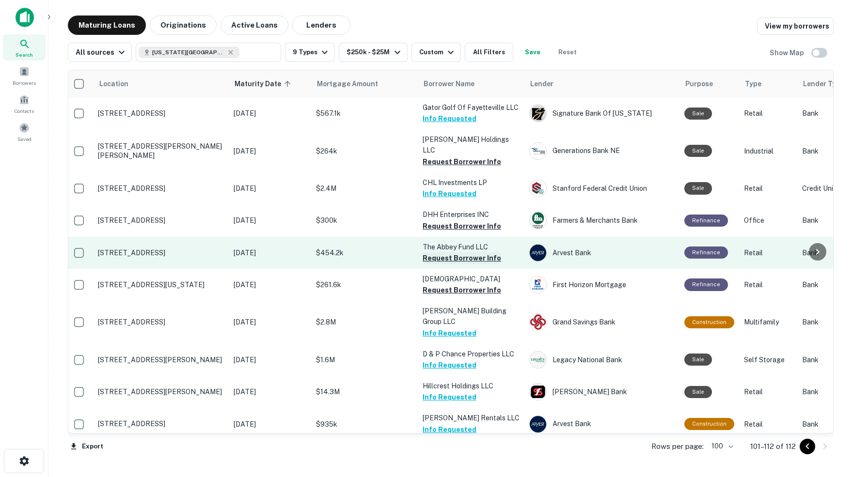
click at [445, 253] on button "Request Borrower Info" at bounding box center [462, 259] width 79 height 12
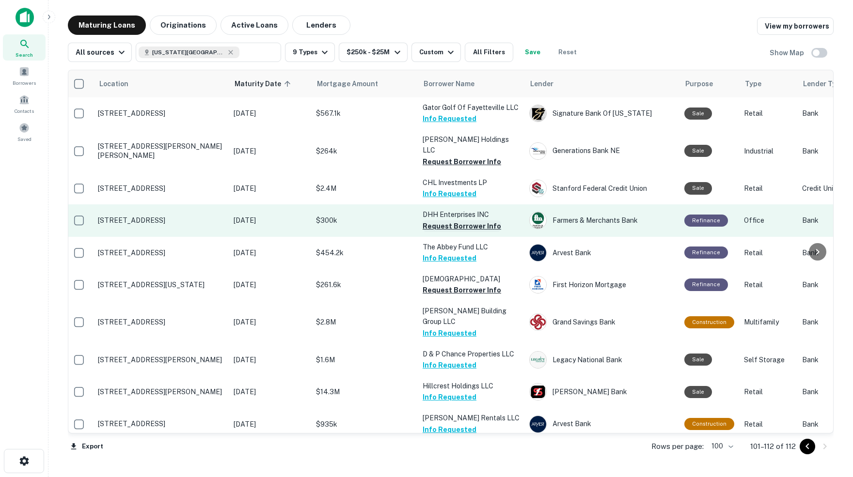
click at [442, 221] on button "Request Borrower Info" at bounding box center [462, 227] width 79 height 12
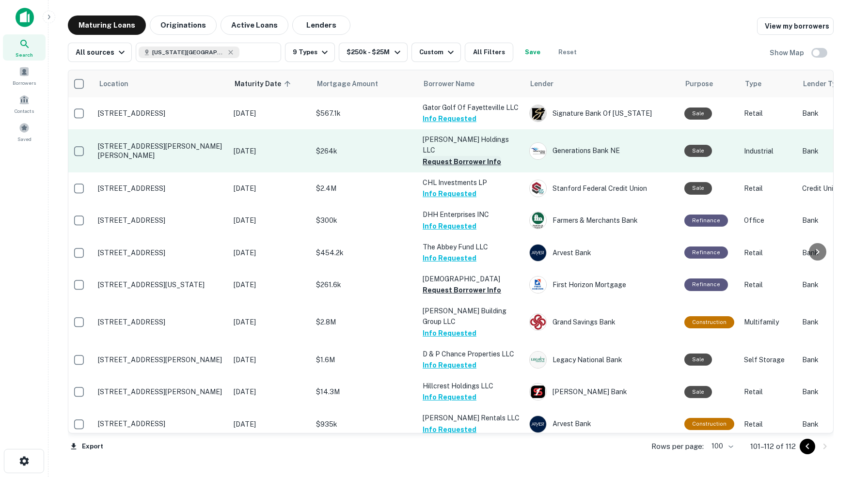
click at [449, 156] on button "Request Borrower Info" at bounding box center [462, 162] width 79 height 12
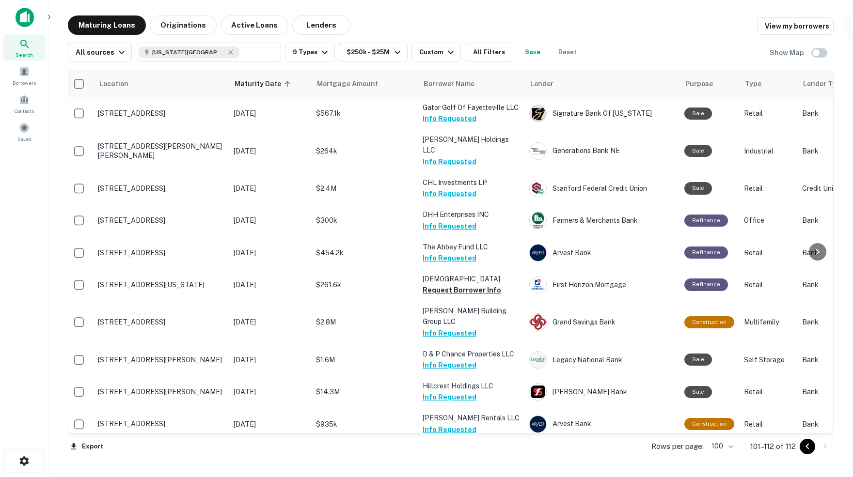
click at [806, 448] on icon "Go to previous page" at bounding box center [808, 447] width 12 height 12
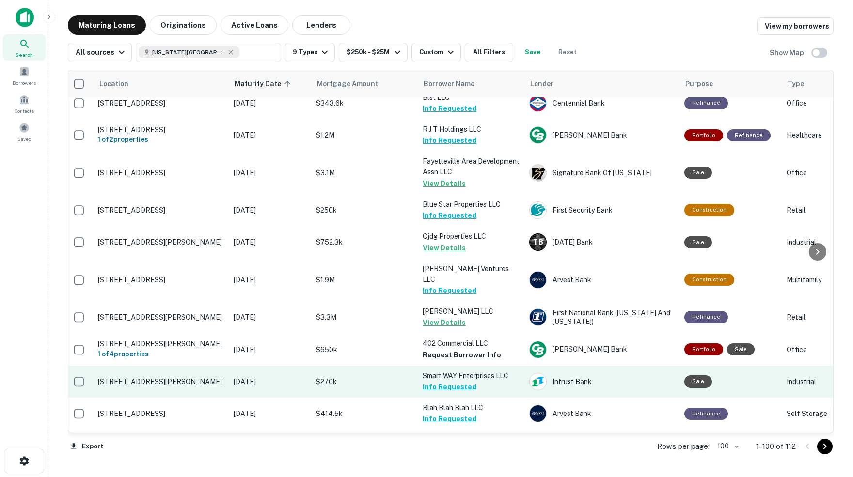
scroll to position [2752, 3]
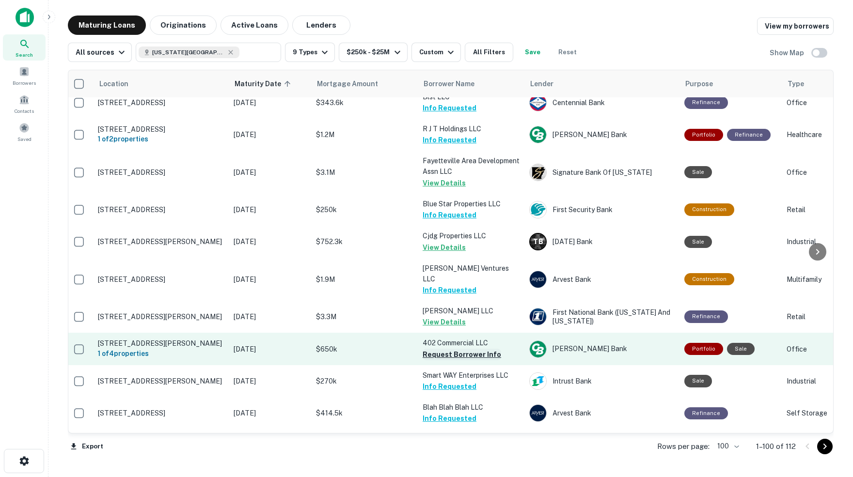
click at [428, 349] on button "Request Borrower Info" at bounding box center [462, 355] width 79 height 12
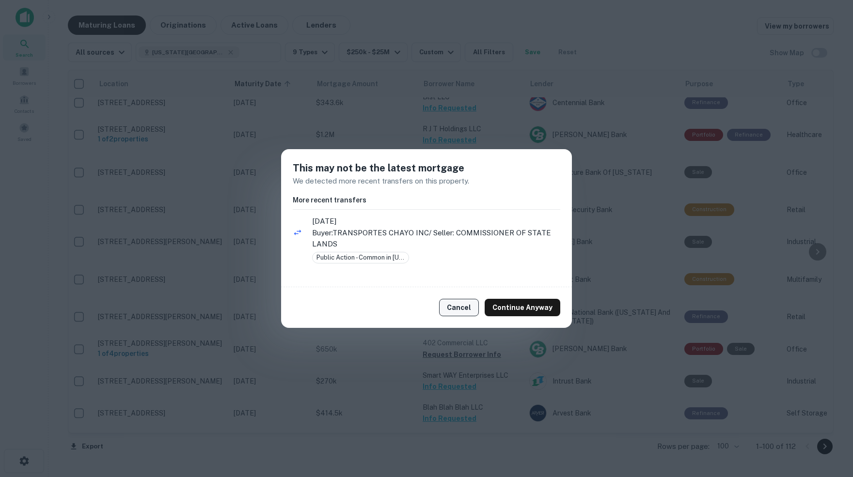
click at [467, 308] on button "Cancel" at bounding box center [459, 307] width 40 height 17
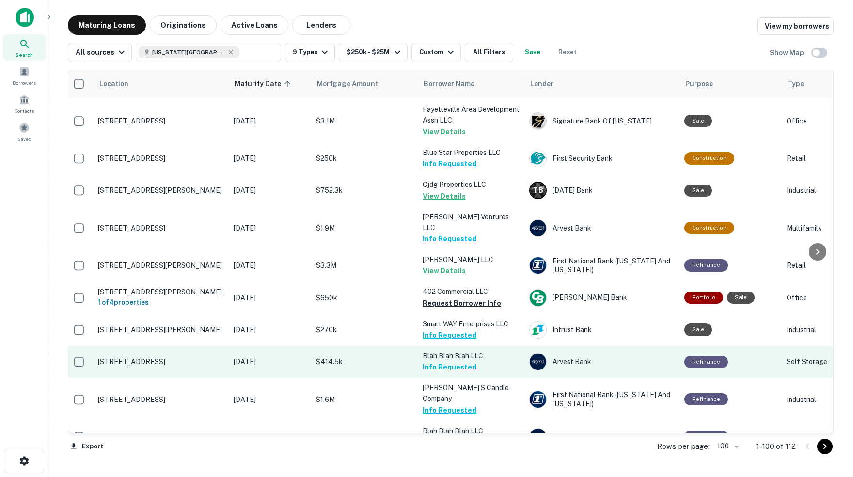
scroll to position [2804, 3]
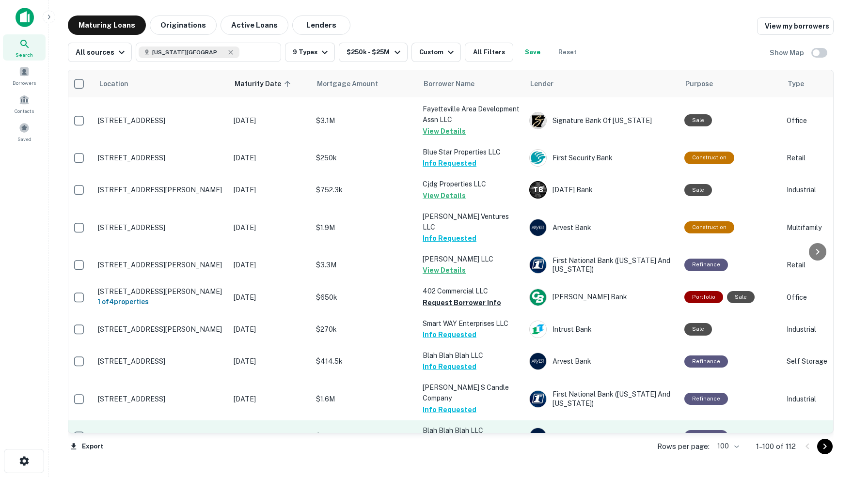
click at [444, 436] on button "Request Borrower Info" at bounding box center [462, 442] width 79 height 12
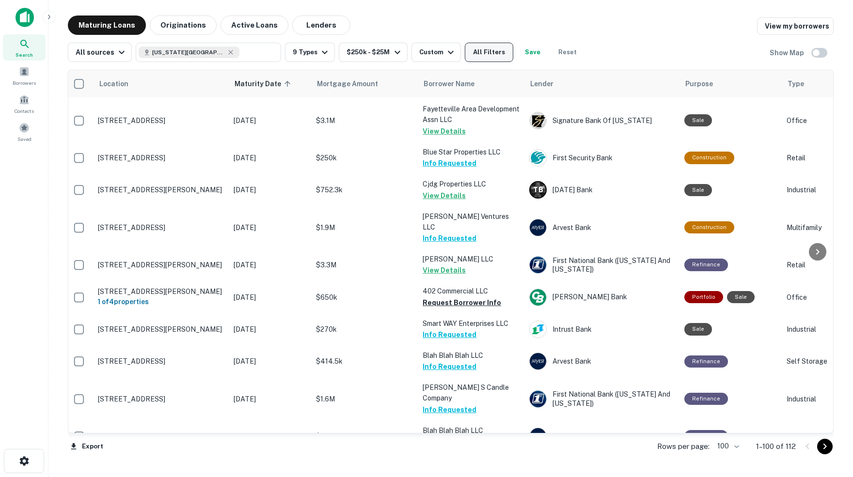
click at [503, 53] on button "All Filters" at bounding box center [489, 52] width 48 height 19
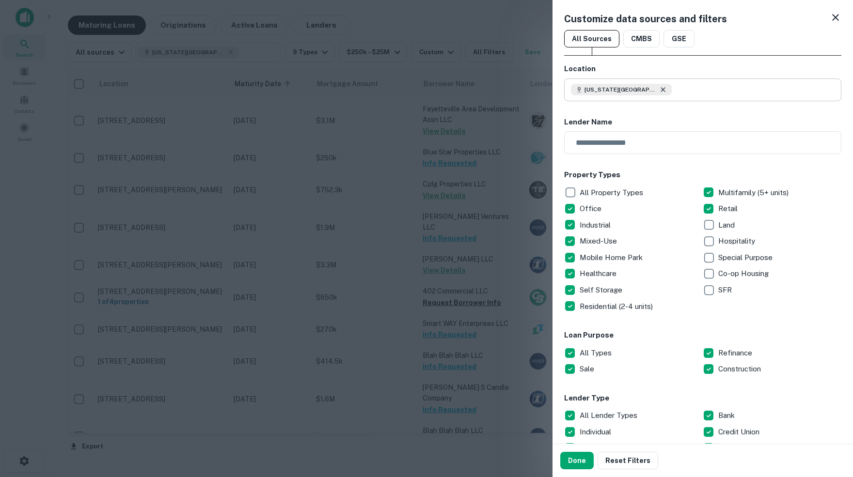
click at [665, 90] on icon at bounding box center [663, 89] width 4 height 4
click at [667, 90] on input "text" at bounding box center [706, 90] width 270 height 23
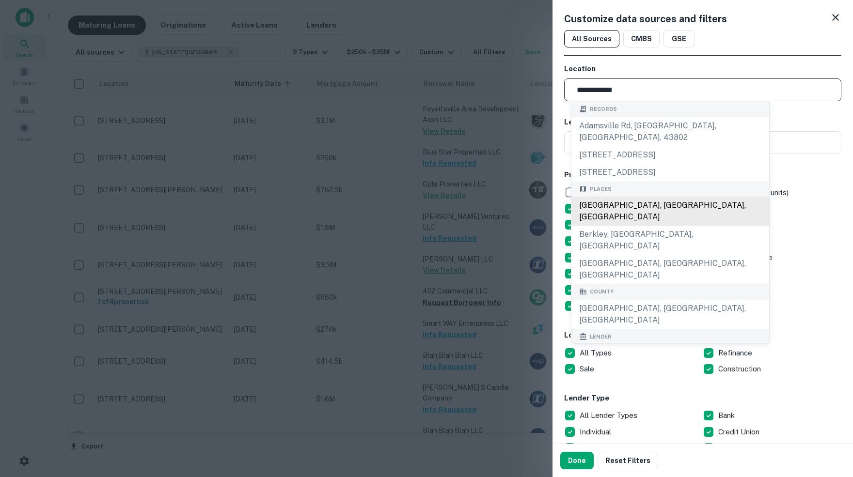
click at [638, 197] on div "[GEOGRAPHIC_DATA], [GEOGRAPHIC_DATA], [GEOGRAPHIC_DATA]" at bounding box center [671, 211] width 198 height 29
type input "**********"
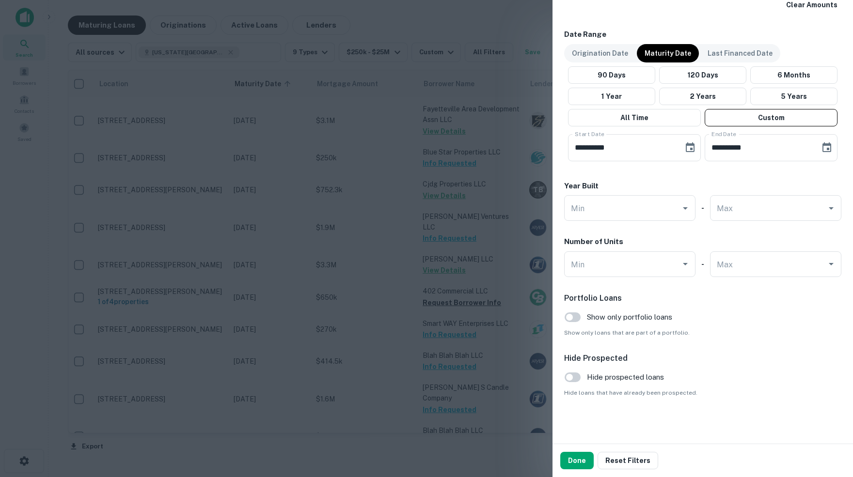
scroll to position [571, 0]
click at [581, 461] on button "Done" at bounding box center [576, 460] width 33 height 17
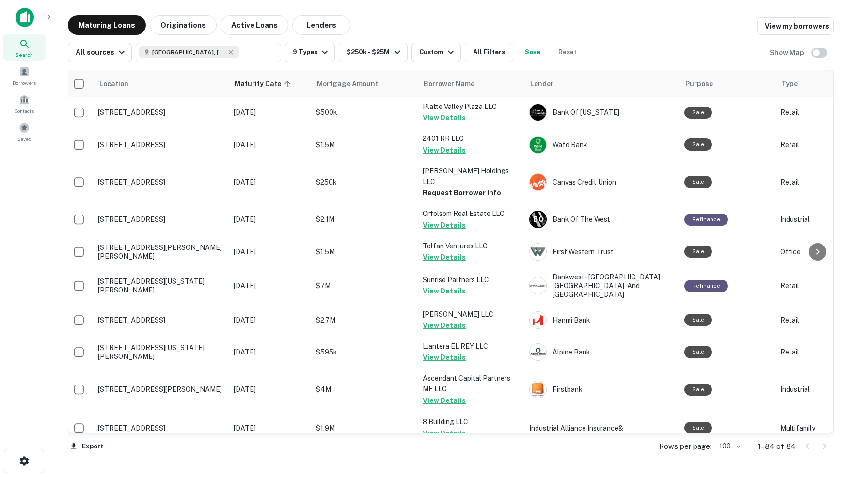
scroll to position [812, 3]
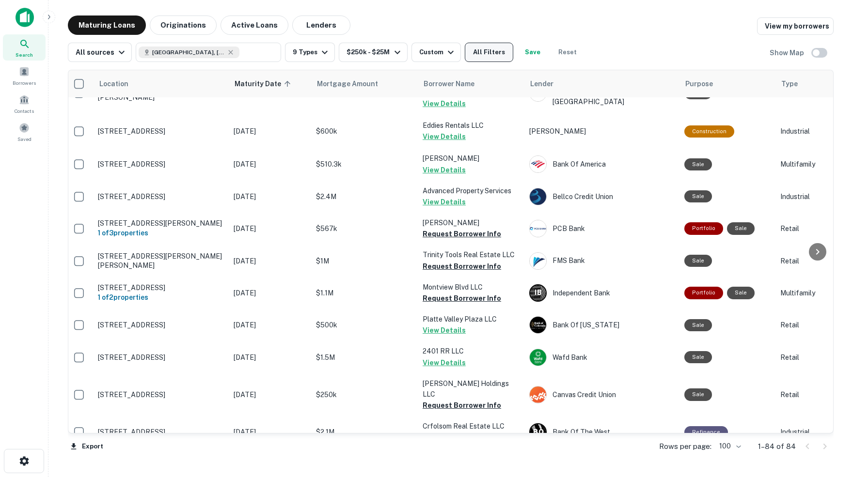
click at [506, 52] on button "All Filters" at bounding box center [489, 52] width 48 height 19
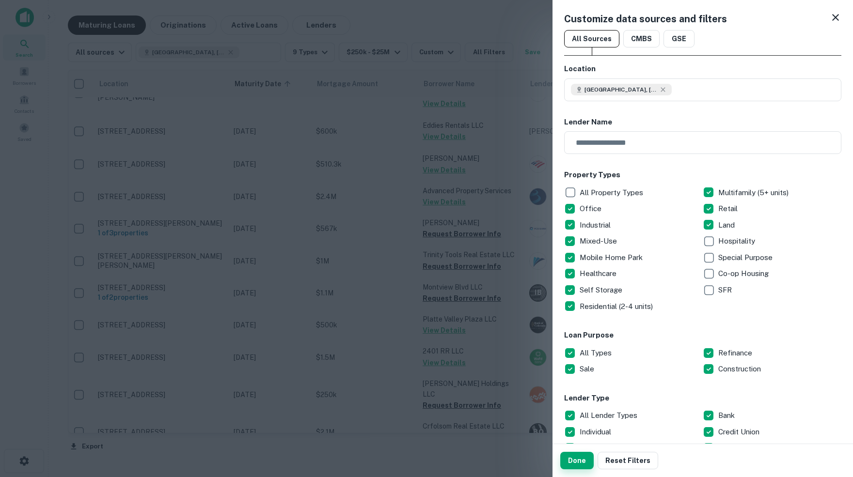
click at [575, 461] on button "Done" at bounding box center [576, 460] width 33 height 17
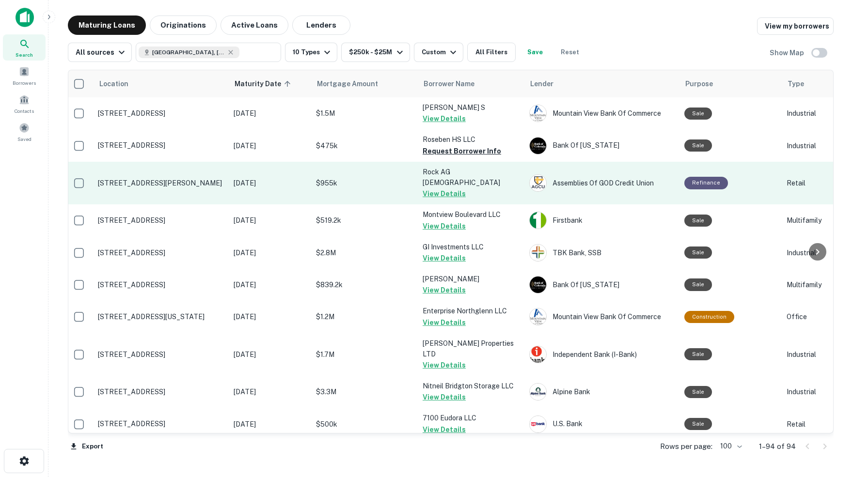
scroll to position [0, 3]
